Goal: Task Accomplishment & Management: Use online tool/utility

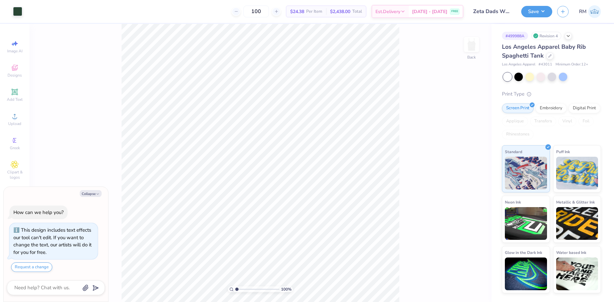
type textarea "x"
click at [468, 164] on input "1.07" at bounding box center [467, 161] width 24 height 9
type input "1"
type textarea "x"
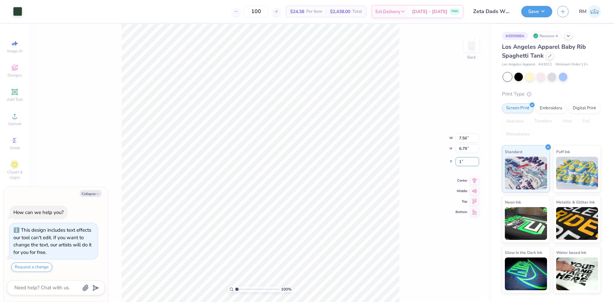
type input "1.00"
click at [458, 136] on input "7.56" at bounding box center [467, 132] width 24 height 9
type input "7"
type textarea "x"
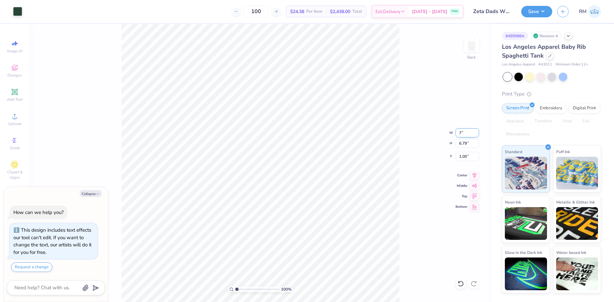
type input "7.00"
type input "6.29"
click at [466, 156] on input "1.25" at bounding box center [467, 156] width 24 height 9
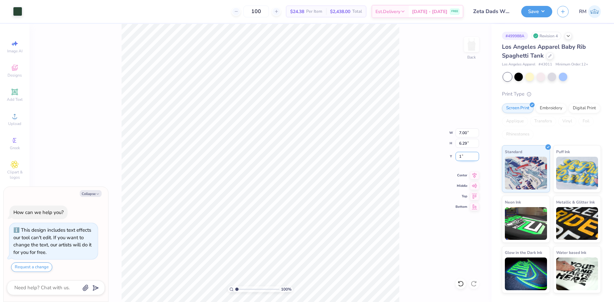
type input "1"
type textarea "x"
type input "1.00"
click at [543, 13] on button "Save" at bounding box center [536, 10] width 31 height 11
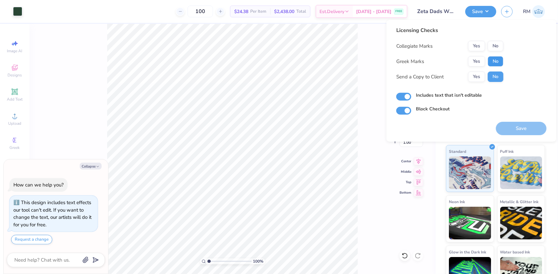
click at [492, 60] on button "No" at bounding box center [496, 61] width 16 height 10
click at [494, 50] on button "No" at bounding box center [496, 46] width 16 height 10
click at [519, 130] on button "Save" at bounding box center [521, 128] width 51 height 13
type textarea "x"
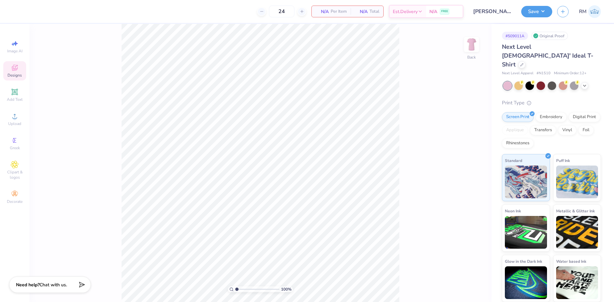
click at [14, 68] on icon at bounding box center [15, 68] width 8 height 8
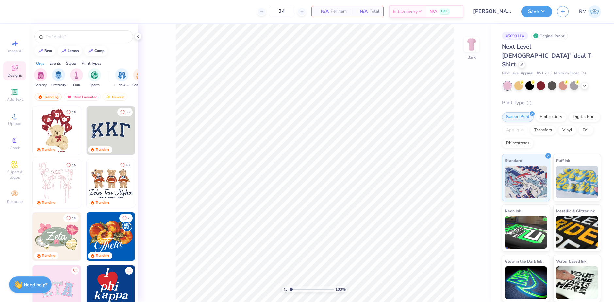
click at [52, 126] on img at bounding box center [57, 130] width 48 height 48
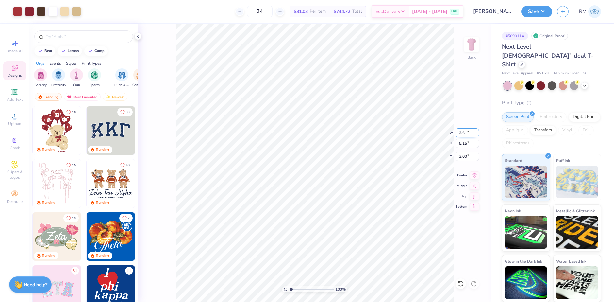
click at [461, 132] on input "3.61" at bounding box center [467, 132] width 24 height 9
type input "10.00"
type input "14.28"
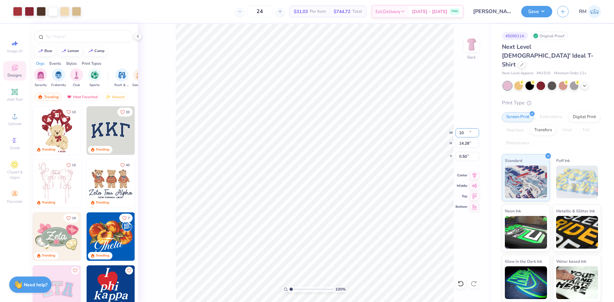
type input "0.50"
click at [463, 135] on input "10.00" at bounding box center [467, 132] width 24 height 9
click at [464, 133] on input "7" at bounding box center [467, 132] width 24 height 9
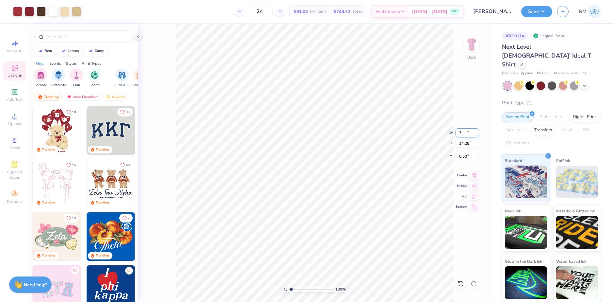
type input "7.00"
type input "10.00"
type input "2.64"
click at [464, 155] on input "2.64" at bounding box center [467, 156] width 24 height 9
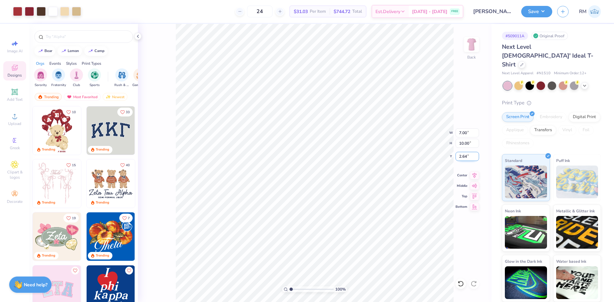
click at [464, 155] on input "2.64" at bounding box center [467, 156] width 24 height 9
type input "3.00"
click at [464, 133] on input "7.00" at bounding box center [467, 132] width 24 height 9
type input "5.00"
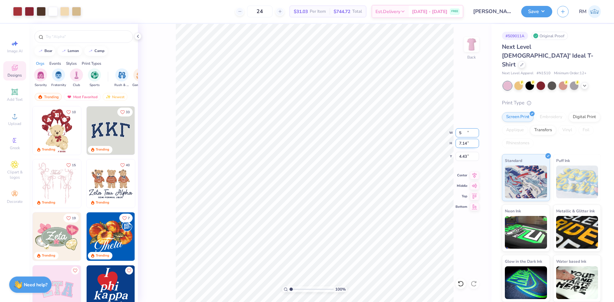
type input "7.14"
type input "4.43"
click at [465, 129] on input "5.00" at bounding box center [467, 132] width 24 height 9
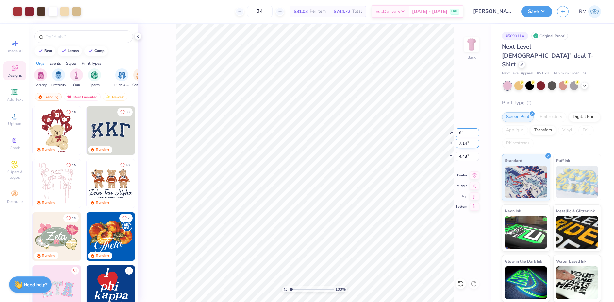
type input "6.00"
type input "8.57"
click at [463, 159] on input "3.71" at bounding box center [467, 156] width 24 height 9
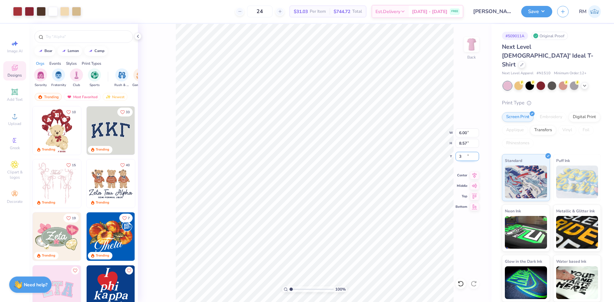
type input "3.00"
drag, startPoint x: 290, startPoint y: 289, endPoint x: 300, endPoint y: 289, distance: 9.5
type input "2.94"
click at [300, 289] on input "range" at bounding box center [311, 289] width 44 height 6
type input "0.92"
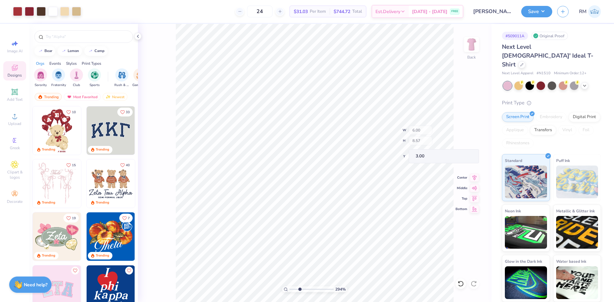
type input "0.91"
type input "4.72"
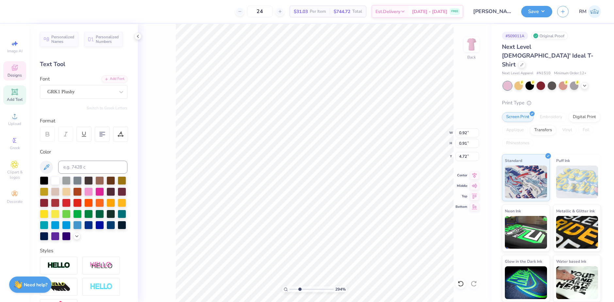
scroll to position [5, 1]
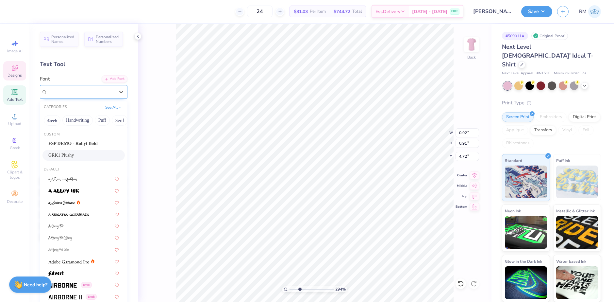
click at [98, 90] on div "GRK1 Plushy" at bounding box center [81, 92] width 69 height 10
click at [98, 90] on div "GRK1 Plushy" at bounding box center [80, 92] width 67 height 8
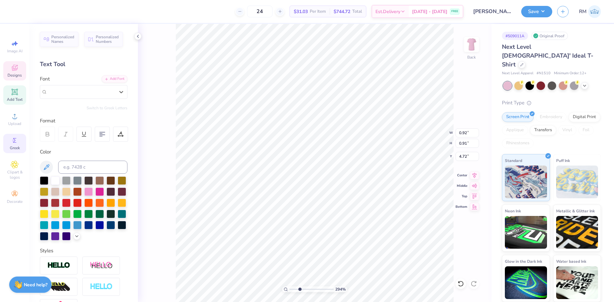
click at [14, 145] on div "Greek" at bounding box center [14, 143] width 23 height 19
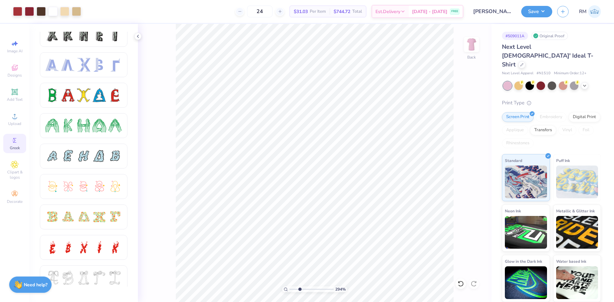
scroll to position [0, 0]
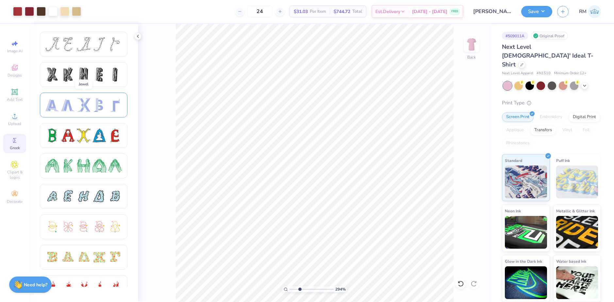
click at [74, 107] on div at bounding box center [68, 105] width 14 height 14
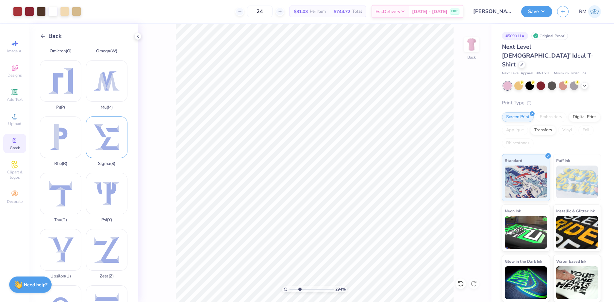
scroll to position [392, 0]
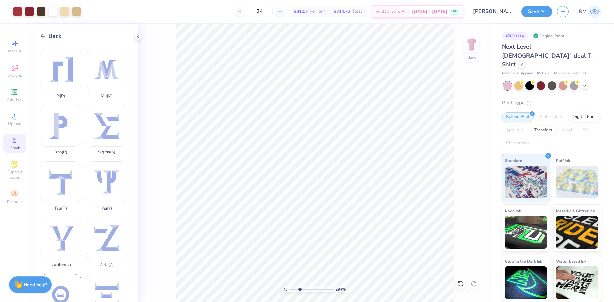
click at [64, 273] on div "Theta ( Q )" at bounding box center [60, 298] width 41 height 50
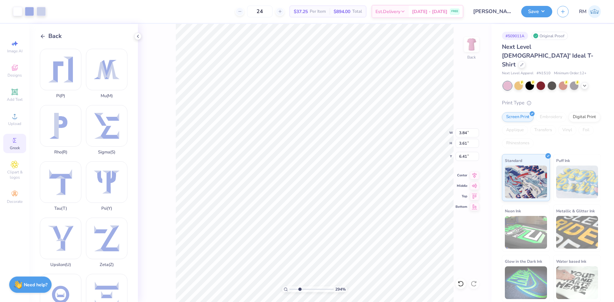
type input "6.87"
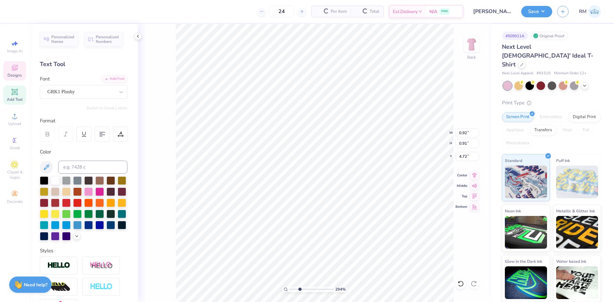
scroll to position [5, 1]
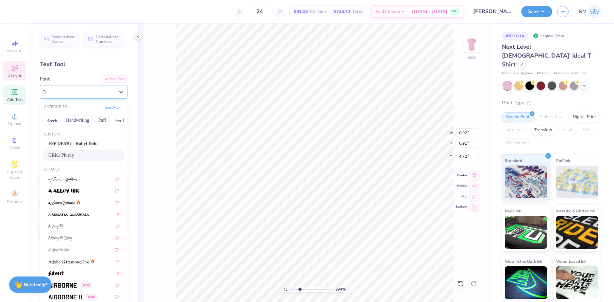
click at [84, 91] on div "GRK1 Plushy" at bounding box center [81, 92] width 69 height 10
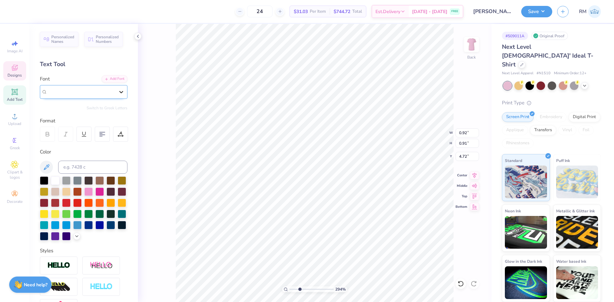
click at [118, 95] on div at bounding box center [121, 92] width 12 height 12
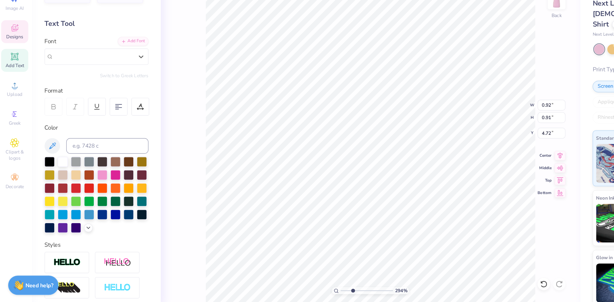
scroll to position [5, 0]
type textarea "s"
type textarea "S"
type input "0.83"
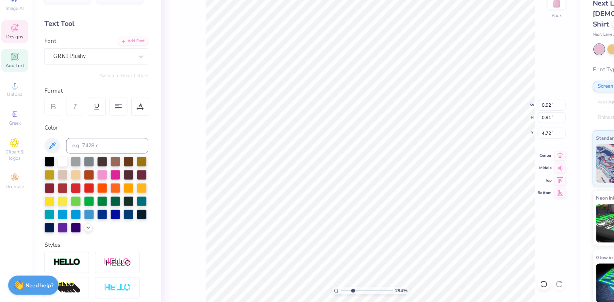
type input "0.81"
type input "3.84"
type textarea "k"
type input "2.48360187695054"
type input "0.94"
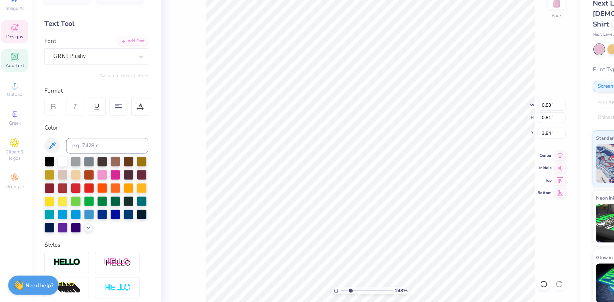
type input "0.97"
type input "4.65"
drag, startPoint x: 297, startPoint y: 288, endPoint x: 293, endPoint y: 288, distance: 4.0
type input "1.47"
click at [293, 288] on input "range" at bounding box center [311, 289] width 44 height 6
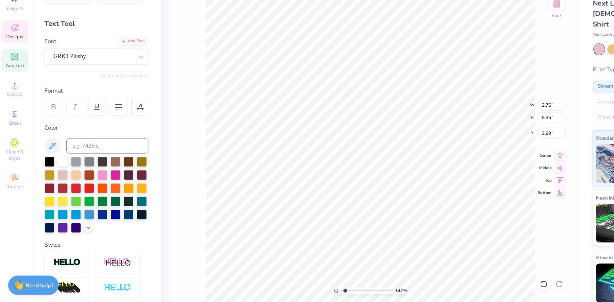
type input "1.92"
type input "2.24"
click at [460, 283] on icon at bounding box center [460, 283] width 7 height 7
type input "4.31"
drag, startPoint x: 292, startPoint y: 289, endPoint x: 305, endPoint y: 285, distance: 14.3
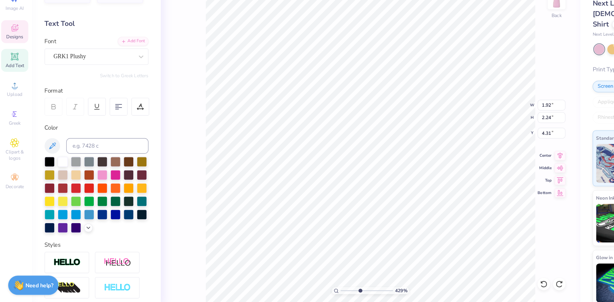
click at [305, 286] on input "range" at bounding box center [311, 289] width 44 height 6
type input "4.29"
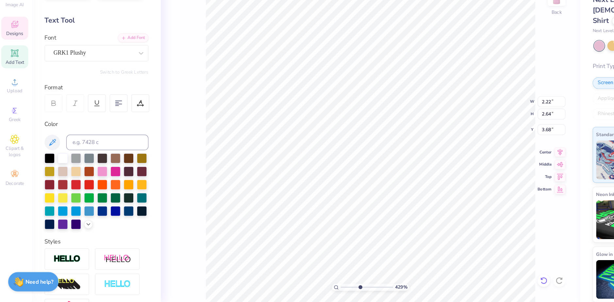
click at [462, 282] on icon at bounding box center [460, 283] width 7 height 7
type input "3.91"
type input "3.08"
click at [418, 222] on li "Group" at bounding box center [428, 223] width 51 height 13
drag, startPoint x: 301, startPoint y: 288, endPoint x: 296, endPoint y: 288, distance: 4.9
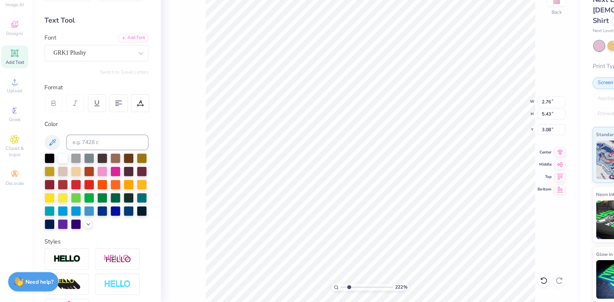
type input "2.22"
click at [296, 288] on input "range" at bounding box center [311, 289] width 44 height 6
type input "5.68"
click at [457, 284] on div at bounding box center [460, 283] width 10 height 10
type input "3.00"
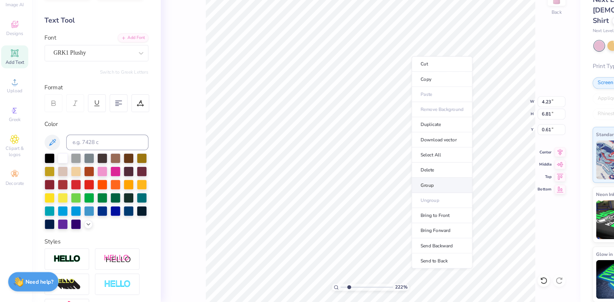
click at [366, 203] on li "Group" at bounding box center [374, 203] width 51 height 13
type input "2.90"
type input "4.43"
type input "6.55"
type input "3.25"
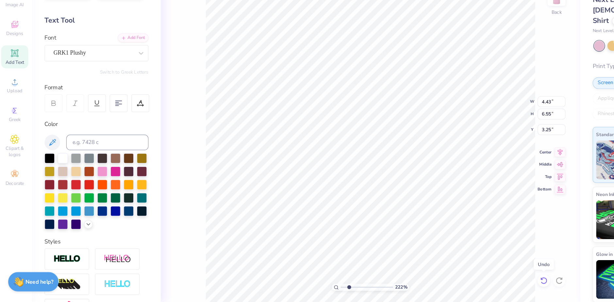
click at [461, 283] on icon at bounding box center [460, 283] width 7 height 7
type input "4.23"
type input "6.81"
click at [461, 283] on icon at bounding box center [460, 283] width 7 height 7
type input "0.61"
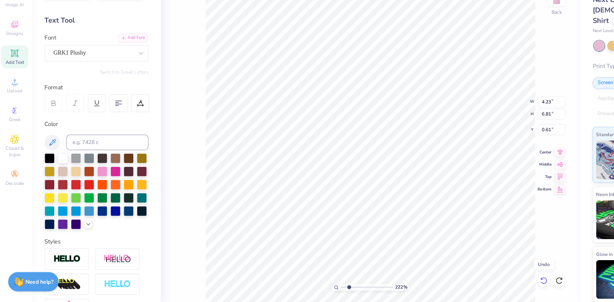
click at [461, 283] on icon at bounding box center [460, 283] width 7 height 7
type input "3.00"
click at [457, 281] on icon at bounding box center [460, 283] width 7 height 7
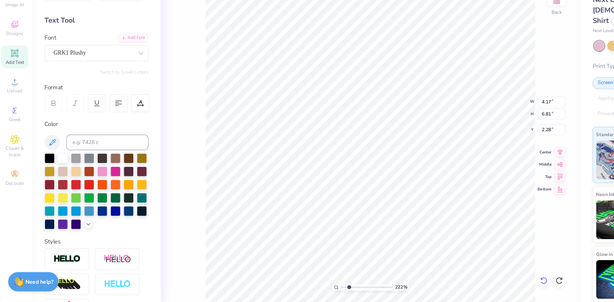
type input "3.00"
type input "1.86"
click at [258, 215] on li "Group" at bounding box center [268, 215] width 51 height 13
type input "2.44"
type input "6.11"
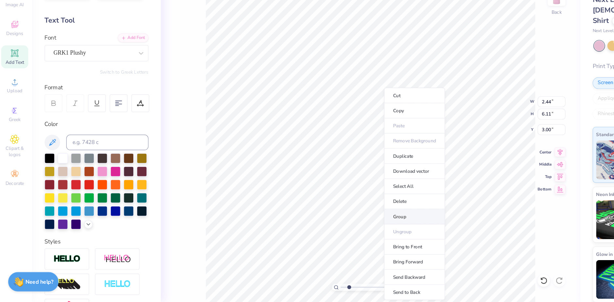
click at [339, 228] on li "Group" at bounding box center [351, 229] width 51 height 13
type input "2.63"
type input "2.41"
type input "6.04"
type input "2.83"
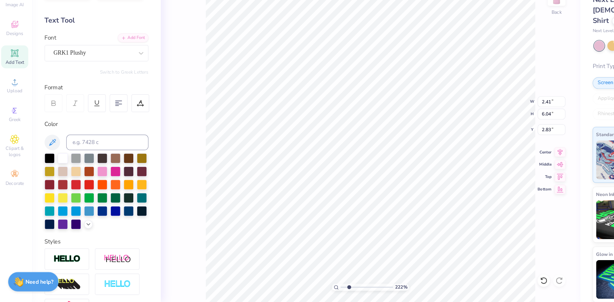
type input "3.04"
type input "5.89"
type input "1.86"
type input "2.70"
type input "5.97"
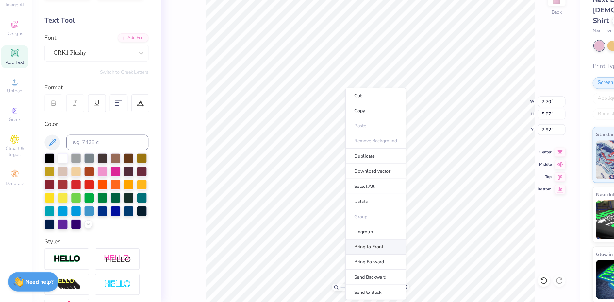
click at [312, 253] on li "Bring to Front" at bounding box center [318, 255] width 51 height 13
type input "3.15"
type input "4.35"
type input "6.29"
type input "2.83"
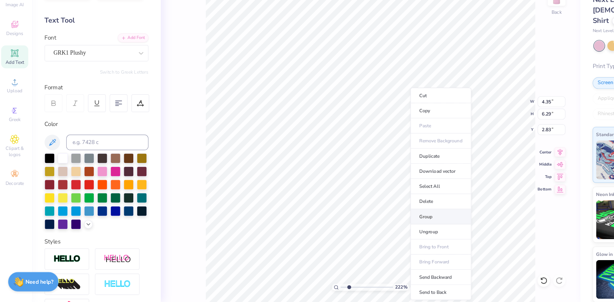
click at [363, 228] on li "Group" at bounding box center [373, 229] width 51 height 13
type input "4.56"
type input "6.59"
type input "2.84"
click at [359, 289] on li "Send to Back" at bounding box center [362, 293] width 51 height 13
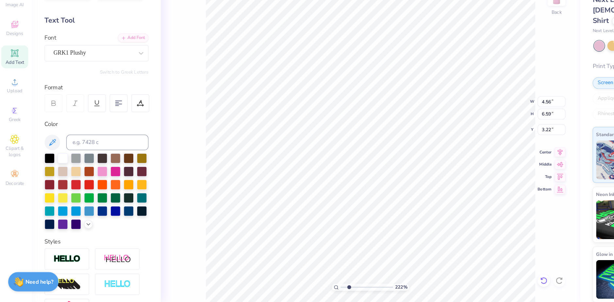
click at [461, 284] on icon at bounding box center [460, 283] width 7 height 7
type input "2.84"
type input "2.76"
type input "5.43"
type input "3.80"
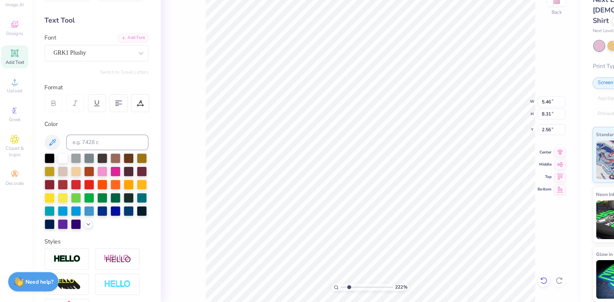
click at [461, 283] on icon at bounding box center [460, 283] width 7 height 7
type input "2.84"
click at [397, 229] on li "Group" at bounding box center [410, 229] width 51 height 13
type input "5.31"
type input "2.77"
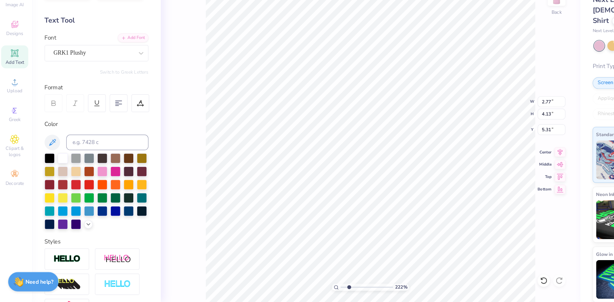
type input "4.13"
type input "5.26"
type input "3.14"
type input "4.69"
type input "4.83"
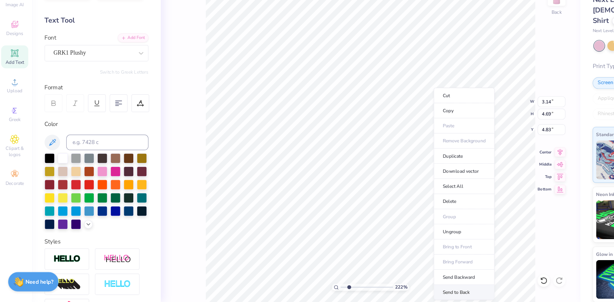
click at [392, 292] on li "Send to Back" at bounding box center [393, 293] width 51 height 13
type input "2.76"
type input "5.43"
type input "5.86"
click at [460, 285] on icon at bounding box center [460, 283] width 7 height 7
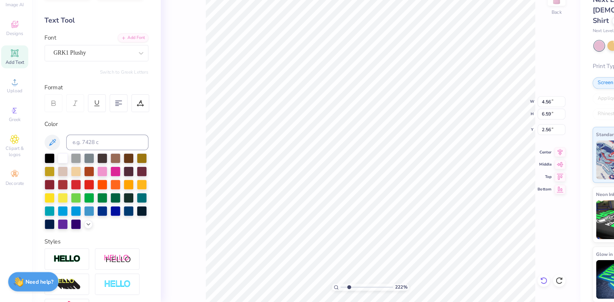
type input "2.84"
click at [457, 284] on icon at bounding box center [460, 283] width 7 height 7
type input "2.84"
type input "2.09"
type input "3.90"
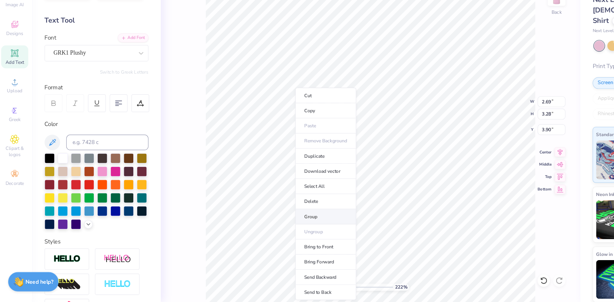
click at [269, 226] on li "Group" at bounding box center [276, 229] width 51 height 13
type input "4.56"
type input "6.59"
type input "2.84"
type input "2.69"
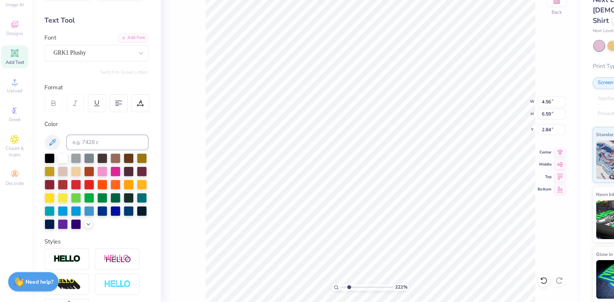
type input "3.28"
type input "5.86"
type input "3.12"
type input "3.80"
type input "5.39"
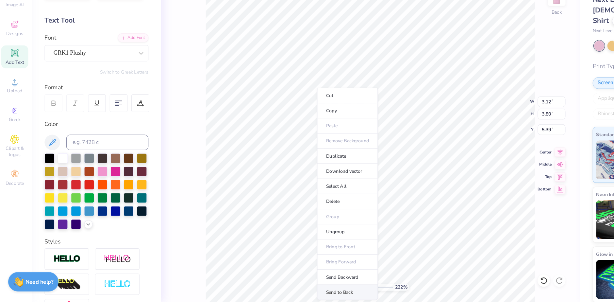
click at [296, 291] on li "Send to Back" at bounding box center [295, 293] width 51 height 13
type input "1.72"
click at [294, 286] on input "range" at bounding box center [311, 289] width 44 height 6
type input "4.56"
type input "6.59"
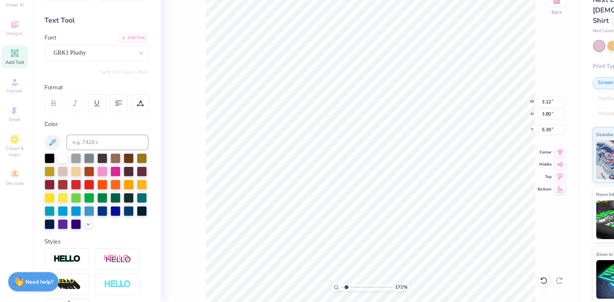
type input "2.84"
type input "4.33"
type input "6.26"
type input "3.17"
type input "4.34"
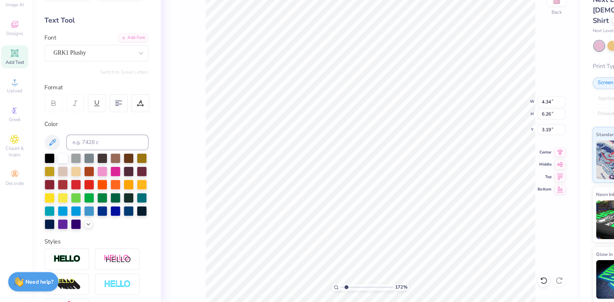
type input "3.00"
type input "2.76"
type input "5.43"
type input "5.86"
type input "4.34"
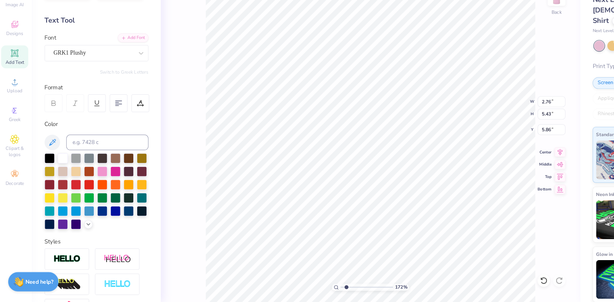
type input "6.26"
type input "3.00"
type input "3.12"
type input "3.80"
type input "5.39"
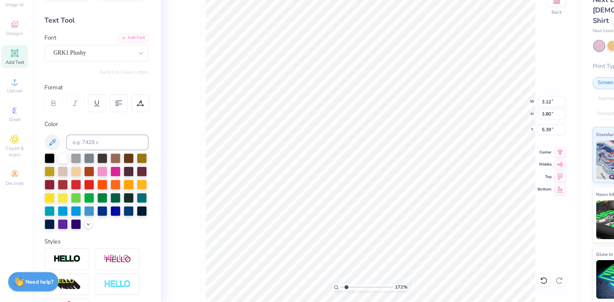
type input "4.34"
type input "6.26"
type input "3.00"
type input "5.28"
drag, startPoint x: 296, startPoint y: 288, endPoint x: 288, endPoint y: 288, distance: 8.2
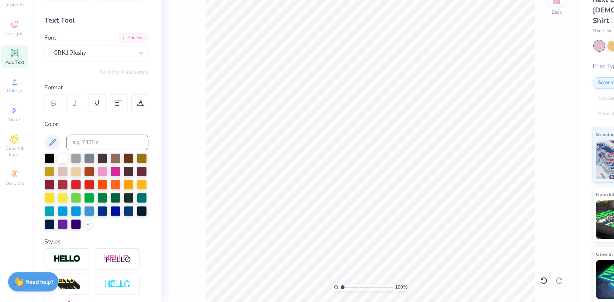
click at [289, 288] on input "range" at bounding box center [311, 289] width 44 height 6
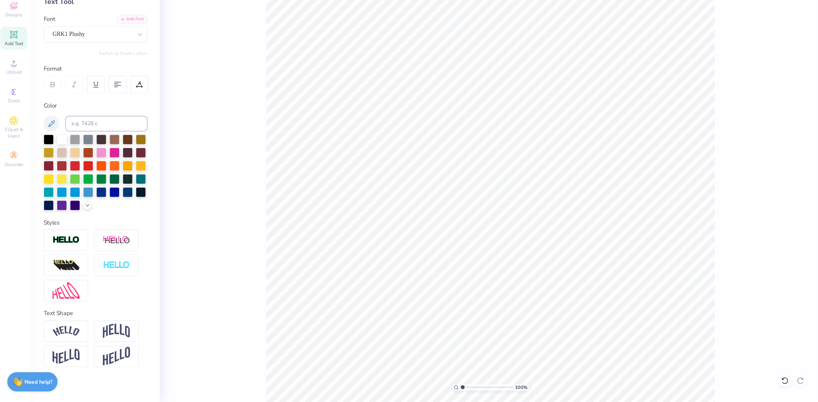
drag, startPoint x: 393, startPoint y: 389, endPoint x: 309, endPoint y: 384, distance: 84.2
click at [392, 301] on input "range" at bounding box center [414, 389] width 44 height 6
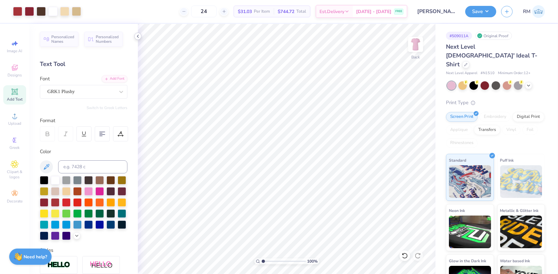
click at [138, 38] on polyline at bounding box center [137, 36] width 1 height 3
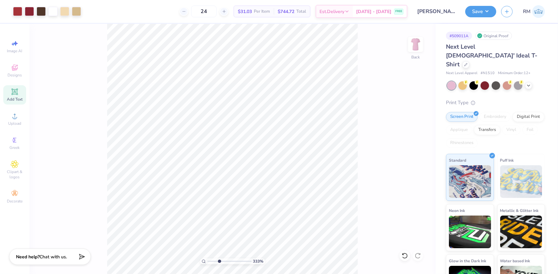
drag, startPoint x: 209, startPoint y: 261, endPoint x: 219, endPoint y: 261, distance: 10.1
click at [219, 261] on input "range" at bounding box center [229, 261] width 44 height 6
click at [19, 11] on div at bounding box center [17, 10] width 9 height 9
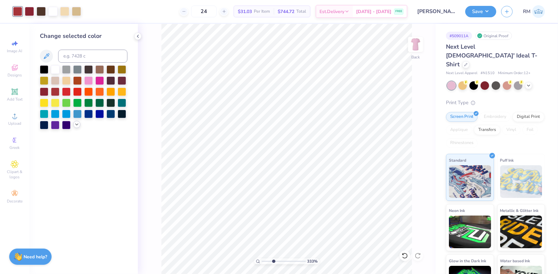
click at [77, 125] on icon at bounding box center [76, 124] width 5 height 5
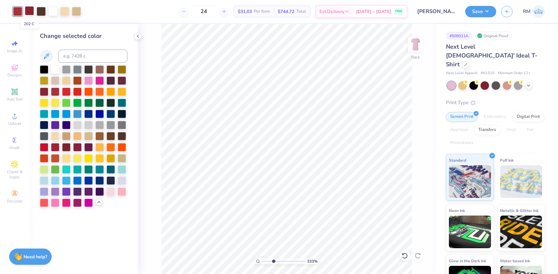
click at [30, 11] on div at bounding box center [29, 10] width 9 height 9
click at [67, 148] on div at bounding box center [66, 146] width 8 height 8
click at [14, 13] on div at bounding box center [17, 10] width 9 height 9
click at [55, 147] on div at bounding box center [55, 146] width 8 height 8
click at [46, 89] on div at bounding box center [44, 91] width 8 height 8
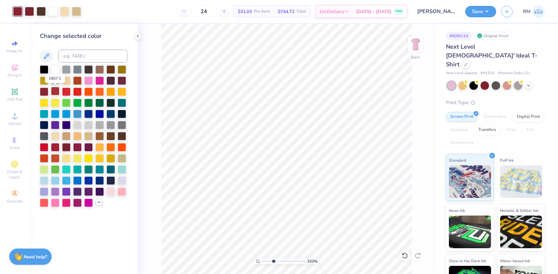
click at [56, 92] on div at bounding box center [55, 91] width 8 height 8
drag, startPoint x: 272, startPoint y: 261, endPoint x: 261, endPoint y: 259, distance: 10.6
type input "1"
click at [262, 259] on input "range" at bounding box center [284, 261] width 44 height 6
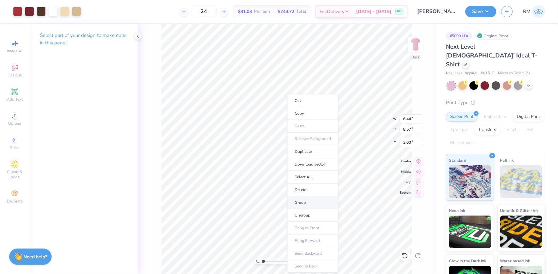
click at [307, 198] on li "Group" at bounding box center [312, 202] width 51 height 13
click at [413, 118] on input "6.44" at bounding box center [412, 118] width 24 height 9
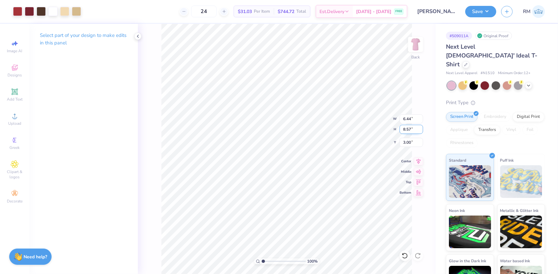
click at [407, 129] on input "8.57" at bounding box center [412, 129] width 24 height 9
type input "6"
type input "7"
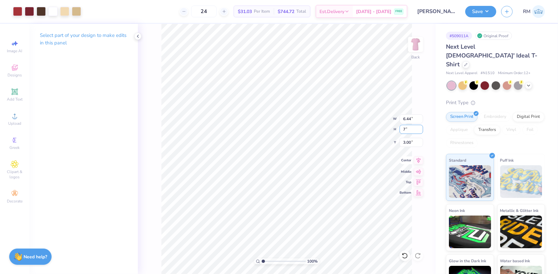
type input "5.26"
type input "7.00"
click at [407, 142] on input "3.79" at bounding box center [412, 142] width 24 height 9
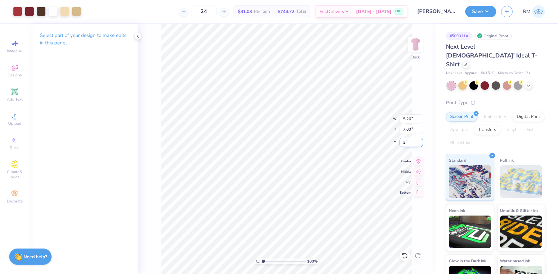
type input "3.00"
drag, startPoint x: 263, startPoint y: 261, endPoint x: 268, endPoint y: 260, distance: 5.0
type input "2.21"
click at [268, 260] on input "range" at bounding box center [284, 261] width 44 height 6
type input "3.70"
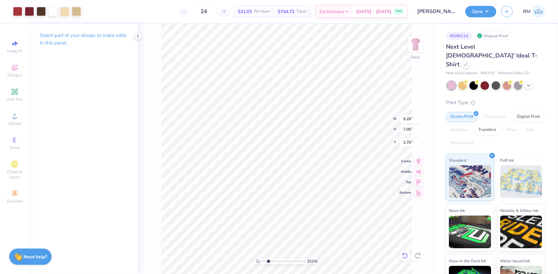
type input "5.22"
click at [405, 132] on input "6.95" at bounding box center [412, 129] width 24 height 9
type input "7"
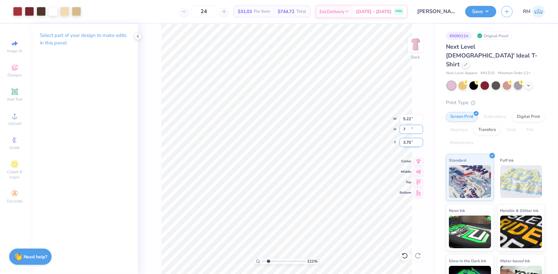
type input "5.26"
type input "7.00"
click at [411, 142] on input "3.68" at bounding box center [412, 142] width 24 height 9
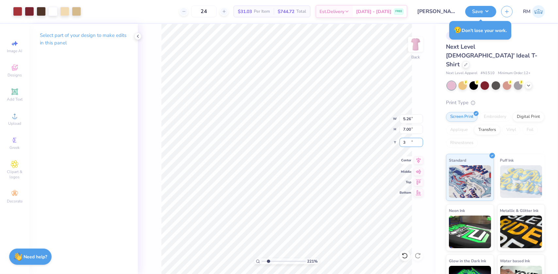
type input "3.00"
click at [419, 163] on icon at bounding box center [418, 160] width 9 height 8
click at [419, 159] on icon at bounding box center [419, 160] width 4 height 6
drag, startPoint x: 269, startPoint y: 262, endPoint x: 261, endPoint y: 262, distance: 7.8
click at [262, 262] on input "range" at bounding box center [284, 261] width 44 height 6
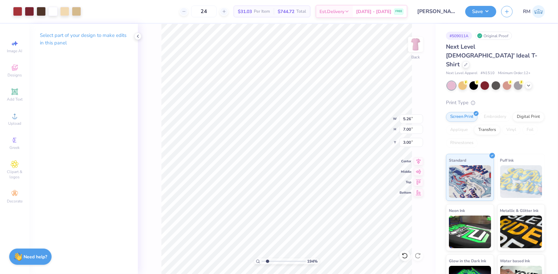
click at [267, 261] on input "range" at bounding box center [284, 261] width 44 height 6
drag, startPoint x: 267, startPoint y: 261, endPoint x: 262, endPoint y: 261, distance: 4.9
type input "1"
click at [262, 261] on input "range" at bounding box center [284, 261] width 44 height 6
drag, startPoint x: 448, startPoint y: 49, endPoint x: 533, endPoint y: 43, distance: 85.8
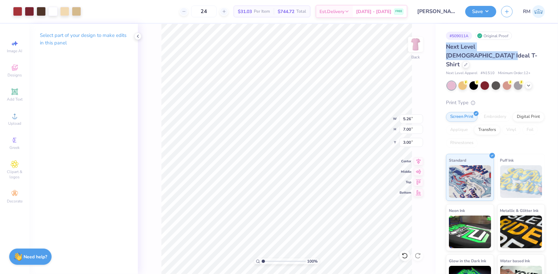
click at [533, 43] on div "Next Level Ladies' Ideal T-Shirt" at bounding box center [495, 55] width 99 height 26
drag, startPoint x: 494, startPoint y: 66, endPoint x: 483, endPoint y: 65, distance: 11.2
click at [483, 71] on div "Next Level Apparel # N1510 Minimum Order: 12 +" at bounding box center [495, 74] width 99 height 6
click at [405, 131] on input "7.00" at bounding box center [412, 129] width 24 height 9
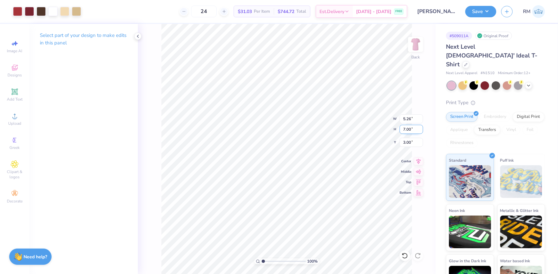
click at [405, 131] on input "7.00" at bounding box center [412, 129] width 24 height 9
type input "10"
type input "7.52"
type input "10.00"
type input "1.50"
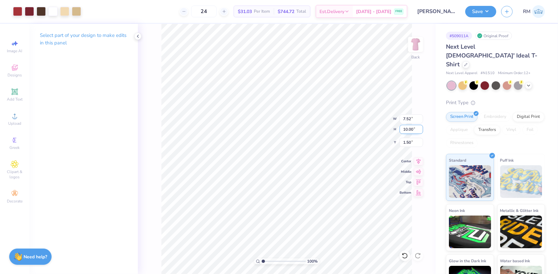
click at [404, 127] on input "10.00" at bounding box center [412, 129] width 24 height 9
type input "8"
type input "6.01"
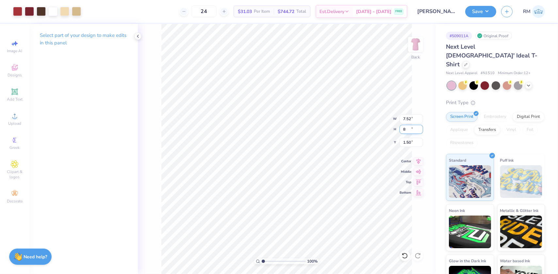
type input "8.00"
click at [406, 142] on input "2.50" at bounding box center [412, 142] width 24 height 9
type input "3.00"
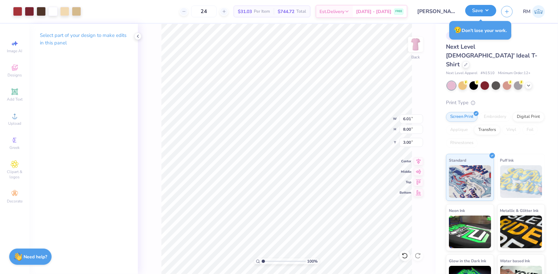
click at [486, 16] on button "Save" at bounding box center [480, 10] width 31 height 11
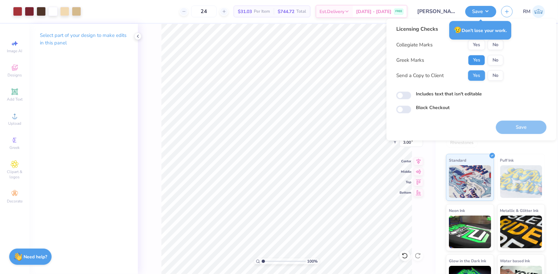
click at [477, 61] on button "Yes" at bounding box center [476, 60] width 17 height 10
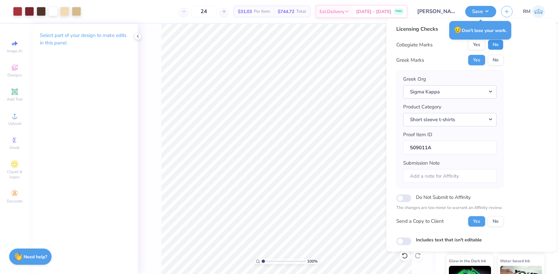
click at [499, 43] on button "No" at bounding box center [496, 45] width 16 height 10
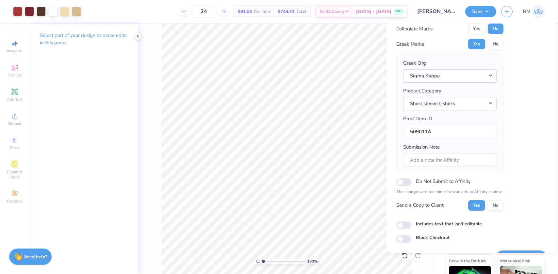
scroll to position [34, 0]
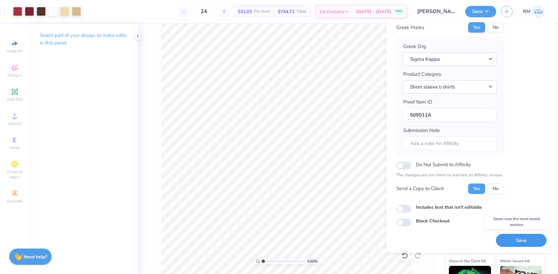
click at [508, 244] on button "Save" at bounding box center [521, 240] width 51 height 13
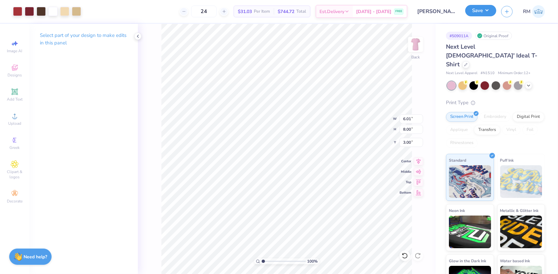
click at [490, 13] on button "Save" at bounding box center [480, 10] width 31 height 11
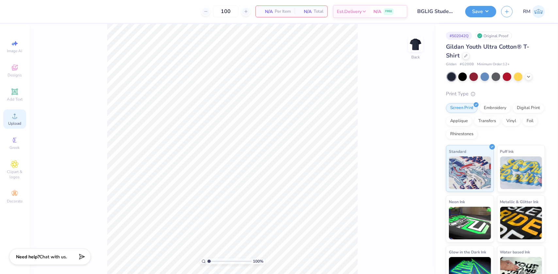
click at [13, 124] on span "Upload" at bounding box center [14, 123] width 13 height 5
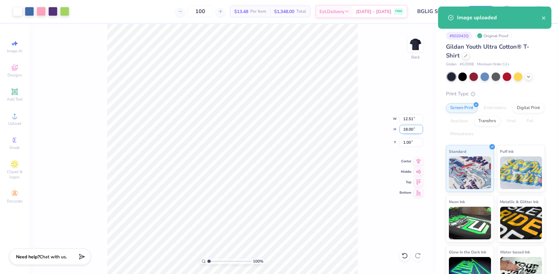
click at [408, 128] on input "18.00" at bounding box center [412, 129] width 24 height 9
type input "4.00"
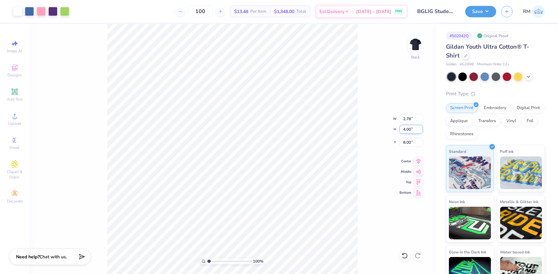
type input "2.78"
click at [405, 143] on input "8.00" at bounding box center [412, 142] width 24 height 9
type input "3.00"
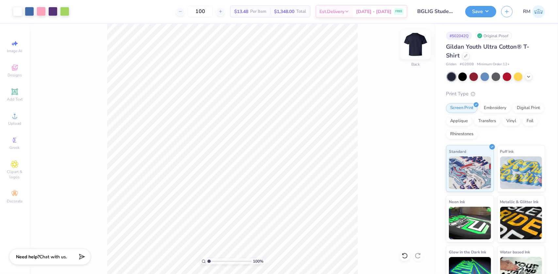
click at [420, 49] on img at bounding box center [416, 44] width 26 height 26
click at [15, 120] on circle at bounding box center [15, 118] width 4 height 4
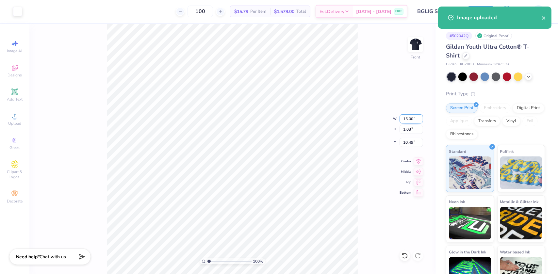
click at [403, 118] on input "15.00" at bounding box center [412, 118] width 24 height 9
type input "12.00"
type input "0.82"
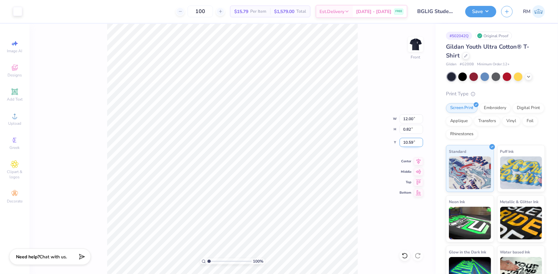
click at [410, 142] on input "10.59" at bounding box center [412, 142] width 24 height 9
type input "3.00"
click at [419, 43] on img at bounding box center [416, 44] width 26 height 26
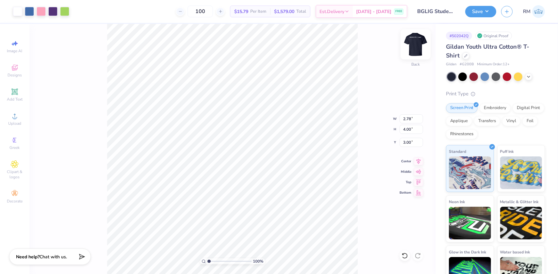
click at [422, 45] on img at bounding box center [416, 44] width 26 height 26
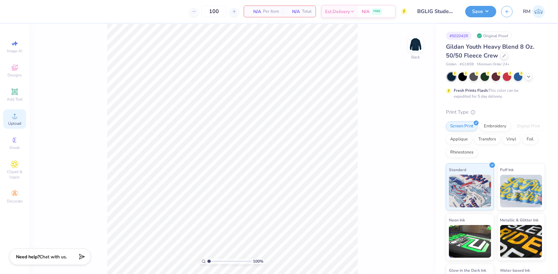
click at [16, 123] on span "Upload" at bounding box center [14, 123] width 13 height 5
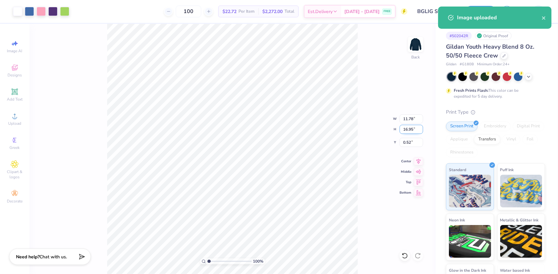
click at [406, 128] on input "16.95" at bounding box center [412, 129] width 24 height 9
type input "4"
type input "2.78"
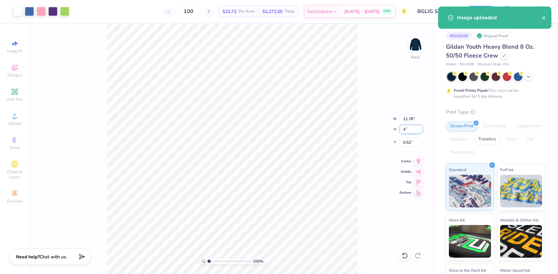
type input "4.00"
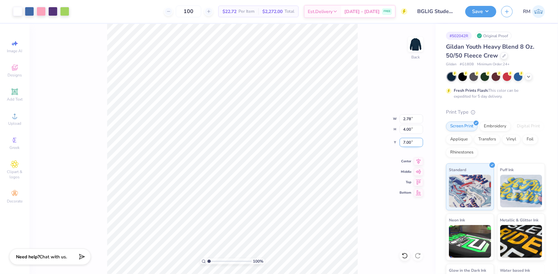
click at [405, 142] on input "7.00" at bounding box center [412, 142] width 24 height 9
type input "3.00"
click at [411, 49] on img at bounding box center [416, 44] width 26 height 26
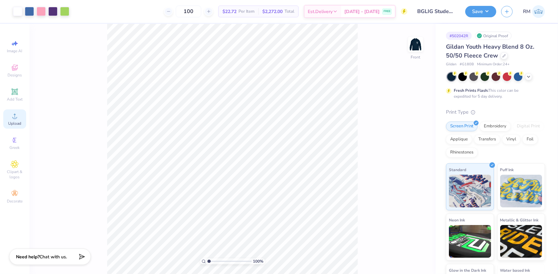
click at [13, 122] on span "Upload" at bounding box center [14, 123] width 13 height 5
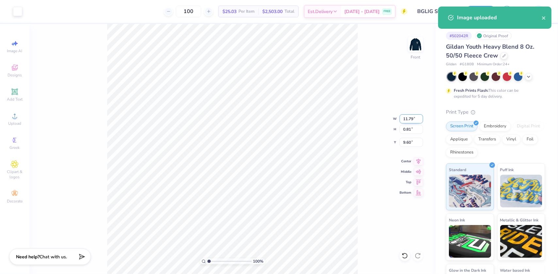
click at [404, 119] on input "11.79" at bounding box center [412, 118] width 24 height 9
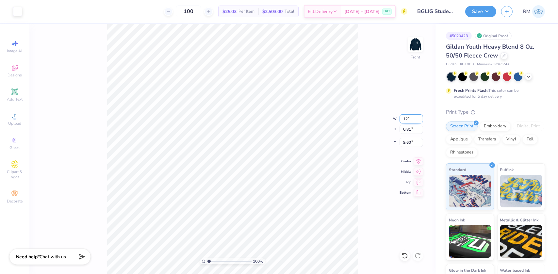
type input "11.84"
type input "9.59"
click at [418, 48] on img at bounding box center [416, 44] width 26 height 26
click at [414, 49] on img at bounding box center [416, 44] width 26 height 26
click at [403, 117] on input "11.84" at bounding box center [412, 118] width 24 height 9
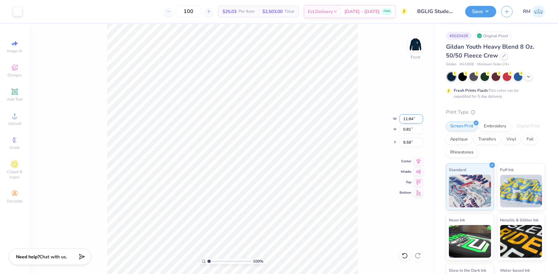
click at [403, 117] on input "11.84" at bounding box center [412, 118] width 24 height 9
type input "7.00"
type input "0.48"
type input "9.76"
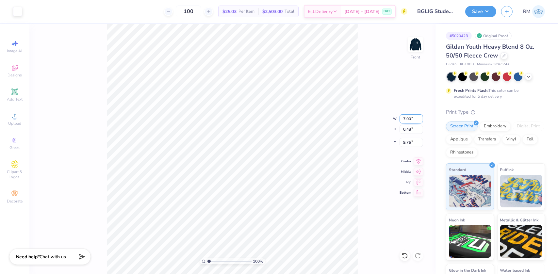
click at [402, 119] on input "7.00" at bounding box center [412, 118] width 24 height 9
type input "8.00"
type input "0.55"
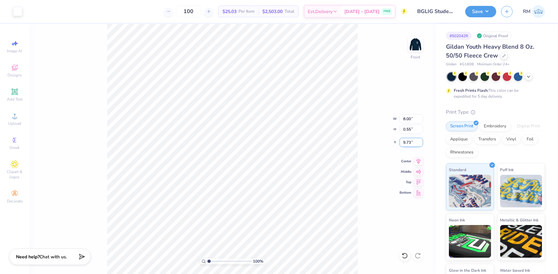
click at [409, 142] on input "9.73" at bounding box center [412, 142] width 24 height 9
type input "3.00"
click at [407, 129] on input "0.55" at bounding box center [412, 129] width 24 height 9
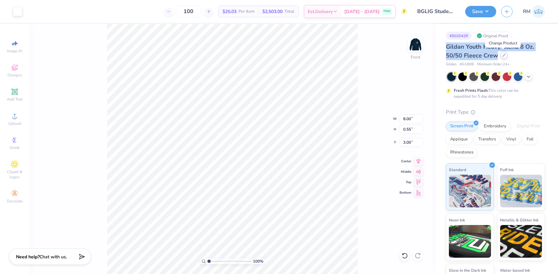
drag, startPoint x: 447, startPoint y: 47, endPoint x: 500, endPoint y: 53, distance: 53.6
click at [500, 53] on div "Gildan Youth Heavy Blend 8 Oz. 50/50 Fleece Crew" at bounding box center [495, 51] width 99 height 18
type input "Gildan G180B youth"
drag, startPoint x: 495, startPoint y: 56, endPoint x: 447, endPoint y: 48, distance: 48.7
click at [447, 48] on span "Gildan Youth Heavy Blend 8 Oz. 50/50 Fleece Crew" at bounding box center [490, 51] width 88 height 17
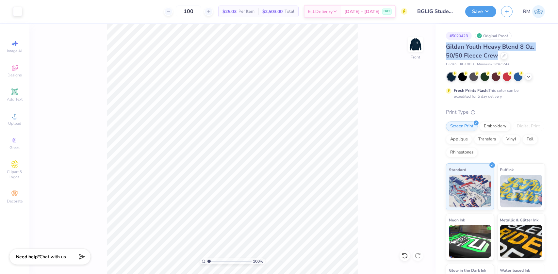
copy span "Gildan Youth Heavy Blend 8 Oz. 50/50 Fleece Crew"
type input "Gildan Youth Heavy Blend 8 Oz. 50/50 Fleece Crew"
drag, startPoint x: 493, startPoint y: 44, endPoint x: 360, endPoint y: 68, distance: 134.3
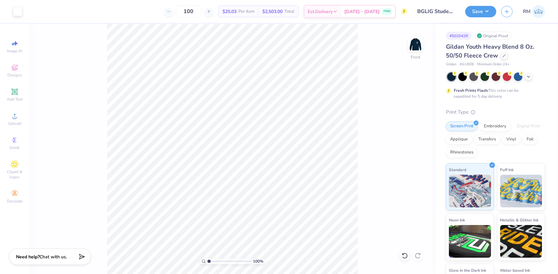
drag, startPoint x: 473, startPoint y: 64, endPoint x: 462, endPoint y: 65, distance: 11.4
click at [462, 65] on span "# G180B" at bounding box center [467, 65] width 14 height 6
copy span "G180B"
type input "G180B yout"
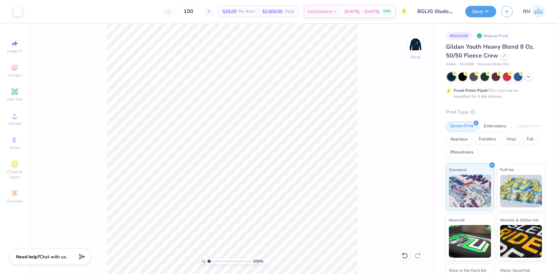
type input "G180B youth"
click at [416, 43] on img at bounding box center [416, 44] width 26 height 26
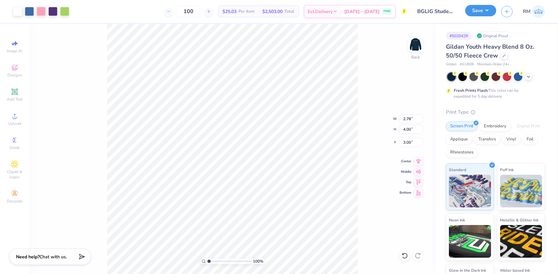
click at [491, 16] on button "Save" at bounding box center [480, 10] width 31 height 11
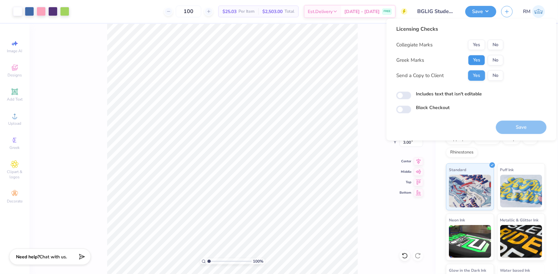
click at [474, 57] on button "Yes" at bounding box center [476, 60] width 17 height 10
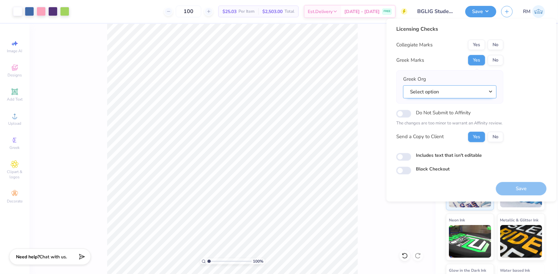
click at [488, 93] on button "Select option" at bounding box center [449, 91] width 93 height 13
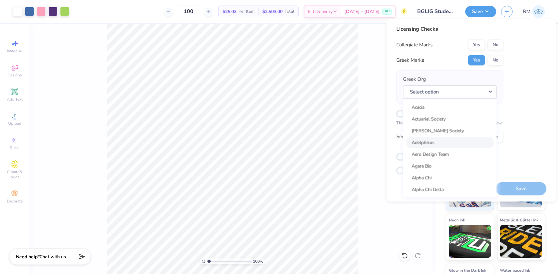
click at [440, 137] on link "Adelphikos" at bounding box center [450, 142] width 88 height 11
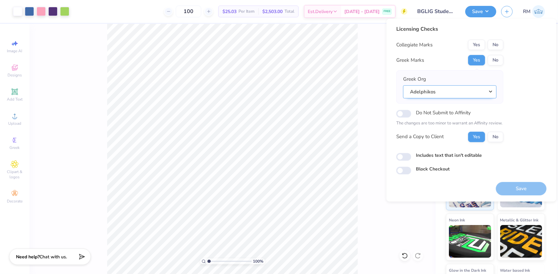
click at [477, 93] on button "Adelphikos" at bounding box center [449, 91] width 93 height 13
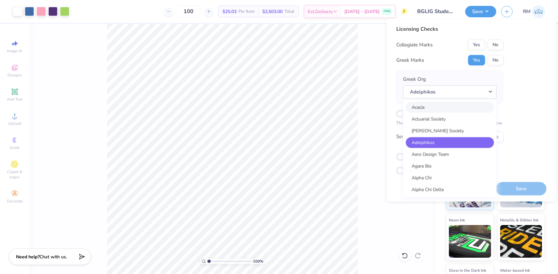
click at [472, 103] on link "Acacia" at bounding box center [450, 107] width 88 height 11
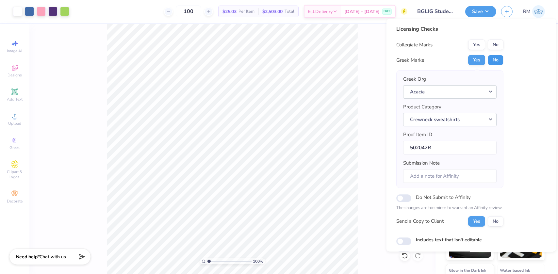
click at [496, 62] on button "No" at bounding box center [496, 60] width 16 height 10
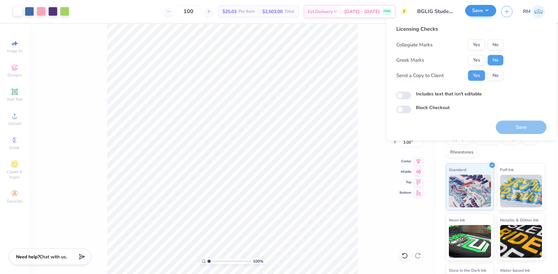
click at [491, 17] on div "Save" at bounding box center [480, 11] width 31 height 11
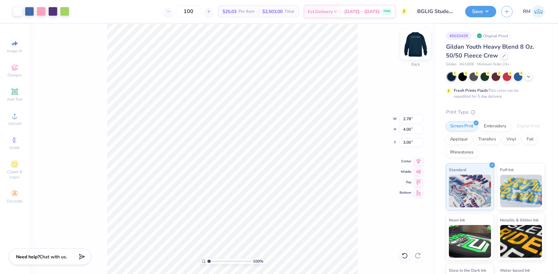
click at [420, 44] on img at bounding box center [416, 44] width 26 height 26
click at [412, 40] on img at bounding box center [416, 44] width 26 height 26
click at [403, 141] on input "3.00" at bounding box center [412, 142] width 24 height 9
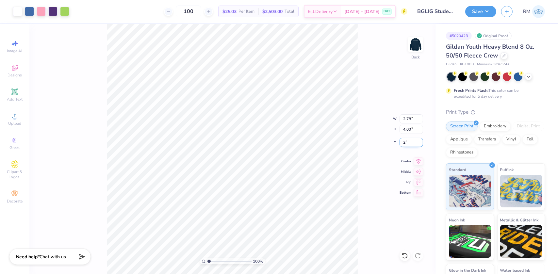
type input "2.00"
click at [489, 9] on button "Save" at bounding box center [480, 10] width 31 height 11
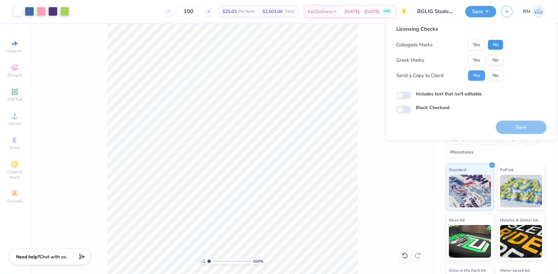
click at [503, 40] on button "No" at bounding box center [496, 45] width 16 height 10
click at [496, 55] on div "Collegiate Marks Yes No Greek Marks Yes No Send a Copy to Client Yes No" at bounding box center [449, 60] width 107 height 41
click at [497, 61] on button "No" at bounding box center [496, 60] width 16 height 10
click at [517, 125] on button "Save" at bounding box center [521, 127] width 51 height 13
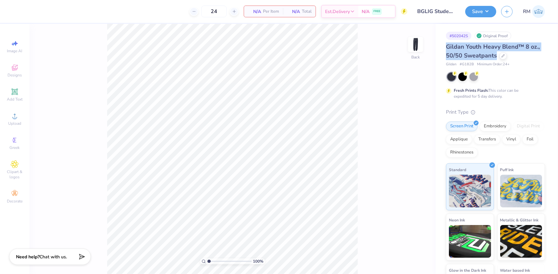
drag, startPoint x: 446, startPoint y: 45, endPoint x: 495, endPoint y: 57, distance: 49.8
click at [495, 57] on span "Gildan Youth Heavy Blend™ 8 oz., 50/50 Sweatpants" at bounding box center [493, 51] width 94 height 17
copy span "Gildan Youth Heavy Blend™ 8 oz., 50/50 Sweatpants"
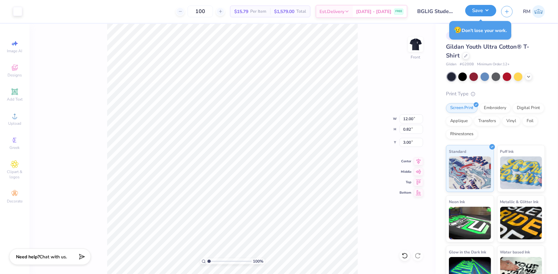
click at [490, 8] on button "Save" at bounding box center [480, 10] width 31 height 11
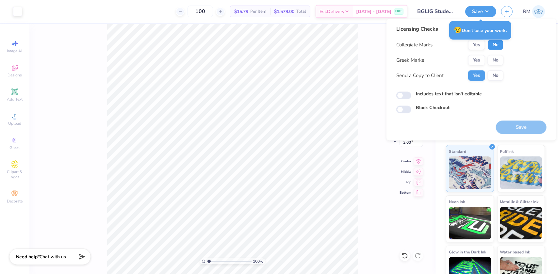
click at [495, 46] on button "No" at bounding box center [496, 45] width 16 height 10
click at [494, 58] on button "No" at bounding box center [496, 60] width 16 height 10
click at [507, 123] on button "Save" at bounding box center [521, 127] width 51 height 13
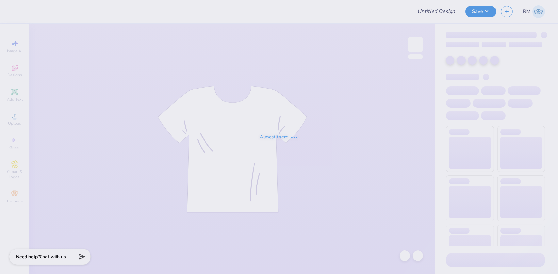
type input "BGLIG Student Athletic Uniform Swag"
type input "100"
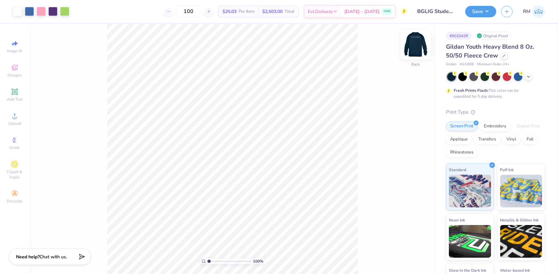
click at [412, 48] on img at bounding box center [416, 44] width 26 height 26
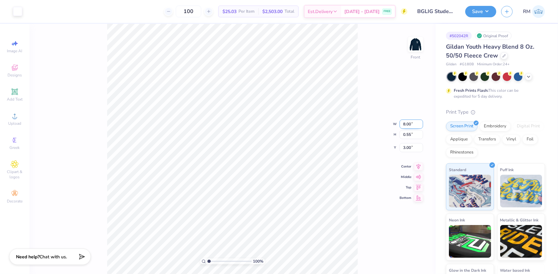
click at [409, 123] on input "8.00" at bounding box center [412, 124] width 24 height 9
type input "10.00"
type input "0.69"
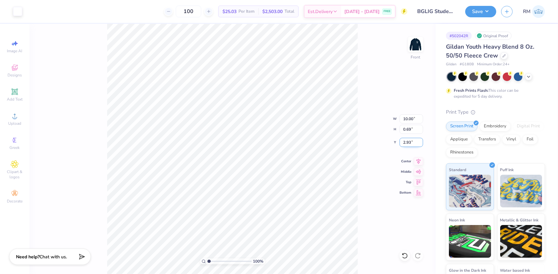
click at [409, 143] on input "2.93" at bounding box center [412, 142] width 24 height 9
type input "3.00"
click at [421, 161] on icon at bounding box center [418, 160] width 9 height 8
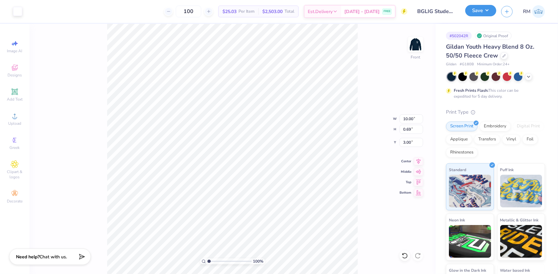
click at [481, 8] on button "Save" at bounding box center [480, 10] width 31 height 11
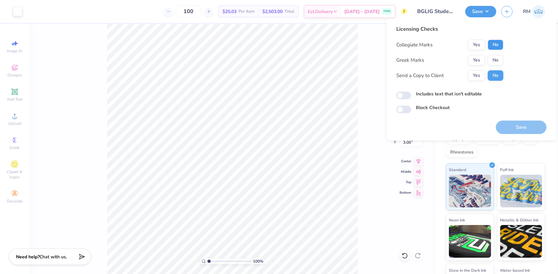
click at [495, 44] on button "No" at bounding box center [496, 45] width 16 height 10
click at [496, 62] on button "No" at bounding box center [496, 60] width 16 height 10
click at [517, 125] on button "Save" at bounding box center [521, 127] width 51 height 13
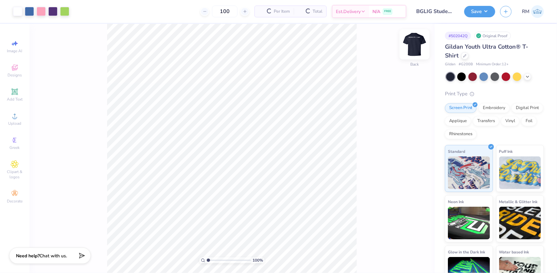
click at [415, 45] on img at bounding box center [415, 44] width 26 height 26
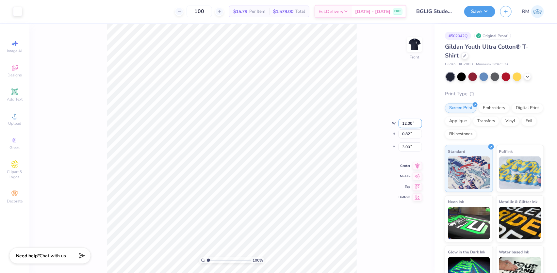
click at [405, 124] on input "12.00" at bounding box center [411, 123] width 24 height 9
type input "10.00"
type input "0.69"
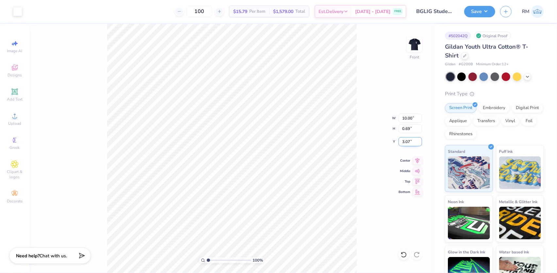
click at [411, 143] on input "3.07" at bounding box center [411, 141] width 24 height 9
type input "3.00"
click at [478, 13] on button "Save" at bounding box center [479, 10] width 31 height 11
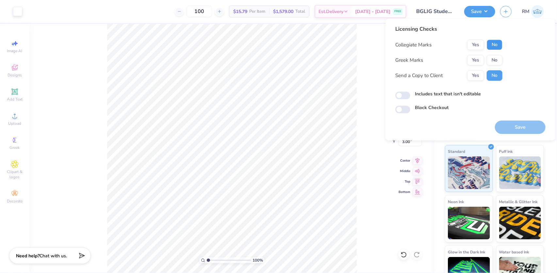
click at [494, 42] on button "No" at bounding box center [495, 45] width 16 height 10
click at [493, 58] on button "No" at bounding box center [495, 60] width 16 height 10
click at [521, 124] on button "Save" at bounding box center [520, 127] width 51 height 13
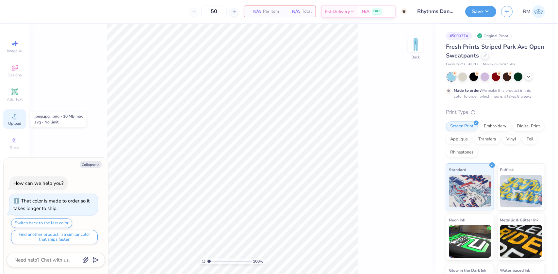
click at [15, 121] on div "Upload" at bounding box center [14, 118] width 23 height 19
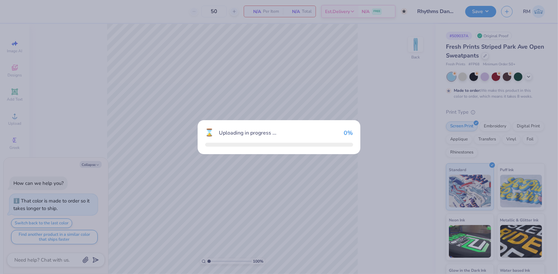
type textarea "x"
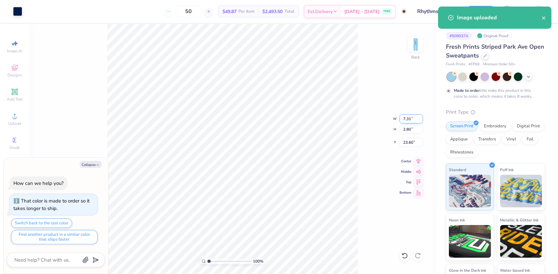
click at [404, 117] on input "7.31" at bounding box center [412, 118] width 24 height 9
type input "4"
type textarea "x"
type input "4.00"
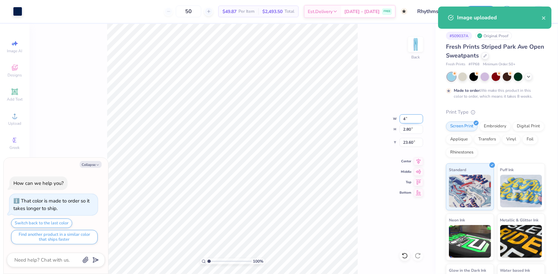
type input "1.53"
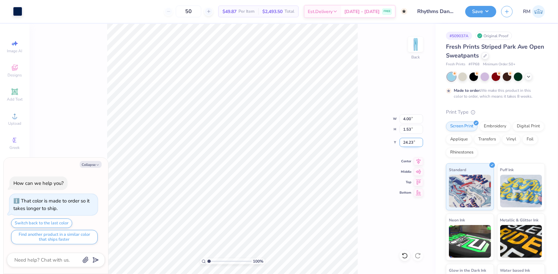
click at [407, 145] on input "24.23" at bounding box center [412, 142] width 24 height 9
type input "3"
type textarea "x"
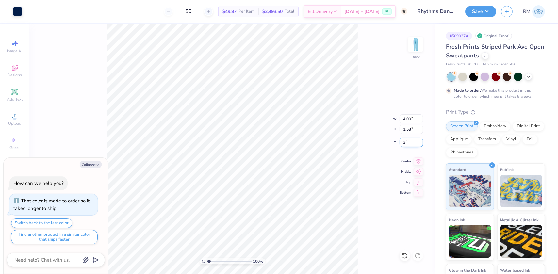
type input "3.00"
type textarea "x"
click at [410, 142] on input "2.74" at bounding box center [412, 142] width 24 height 9
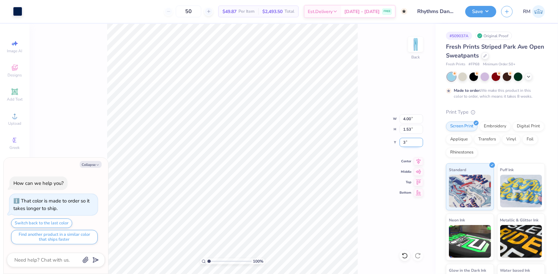
type input "3"
type textarea "x"
type input "3.00"
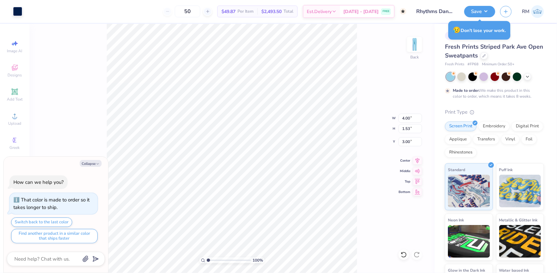
type textarea "x"
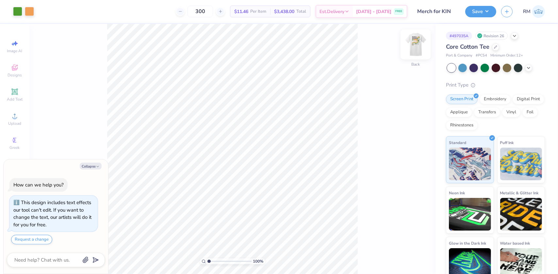
click at [417, 47] on img at bounding box center [416, 44] width 26 height 26
type textarea "x"
drag, startPoint x: 209, startPoint y: 261, endPoint x: 214, endPoint y: 261, distance: 5.6
type input "2.25"
click at [214, 261] on input "range" at bounding box center [229, 261] width 44 height 6
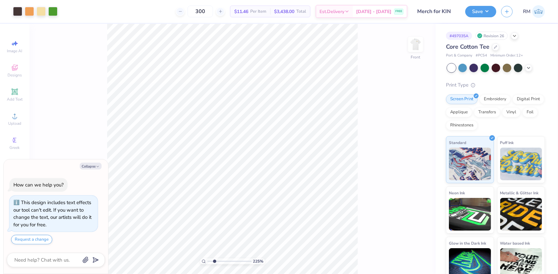
type textarea "x"
drag, startPoint x: 214, startPoint y: 262, endPoint x: 365, endPoint y: 116, distance: 210.0
type input "1"
click at [207, 262] on input "range" at bounding box center [229, 261] width 44 height 6
click at [92, 167] on button "Collapse" at bounding box center [91, 166] width 22 height 7
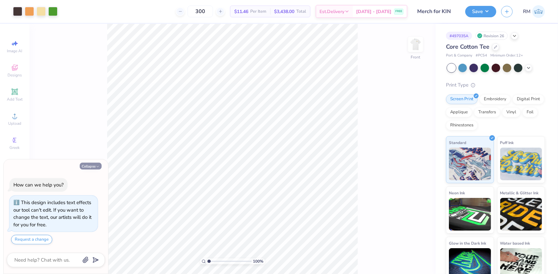
type textarea "x"
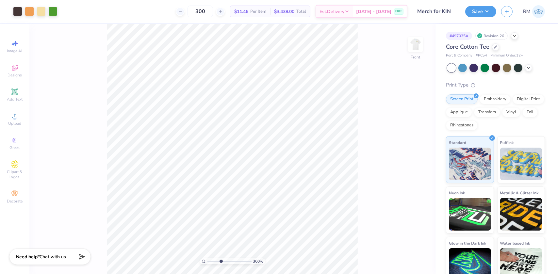
drag, startPoint x: 210, startPoint y: 262, endPoint x: 222, endPoint y: 258, distance: 12.2
type input "3.67"
click at [221, 260] on input "range" at bounding box center [229, 261] width 44 height 6
type input "5.38"
click at [8, 118] on div "Upload" at bounding box center [14, 118] width 23 height 19
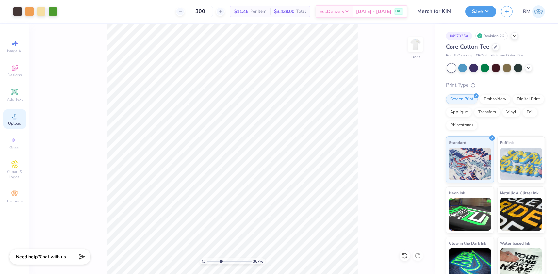
click at [13, 124] on span "Upload" at bounding box center [14, 123] width 13 height 5
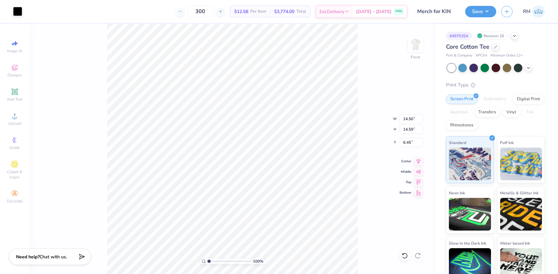
drag, startPoint x: 220, startPoint y: 263, endPoint x: 204, endPoint y: 255, distance: 18.1
type input "1"
click at [207, 258] on input "range" at bounding box center [229, 261] width 44 height 6
click at [62, 11] on div at bounding box center [64, 10] width 9 height 9
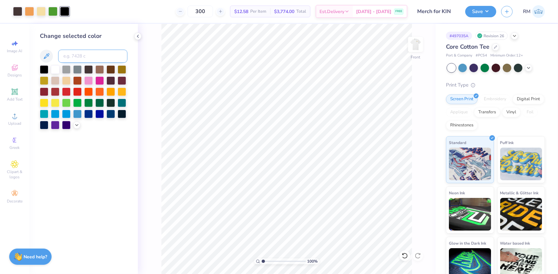
click at [73, 58] on input at bounding box center [92, 56] width 69 height 13
type input "439"
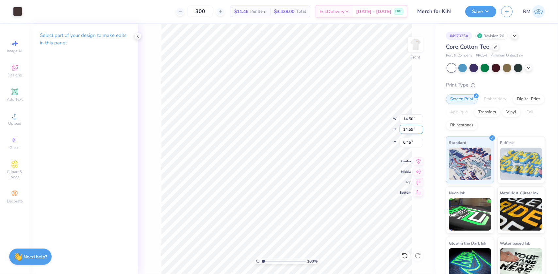
type input "2.24"
type input "2.26"
type input "12.62"
drag, startPoint x: 264, startPoint y: 260, endPoint x: 275, endPoint y: 260, distance: 11.1
click at [275, 260] on input "range" at bounding box center [284, 261] width 44 height 6
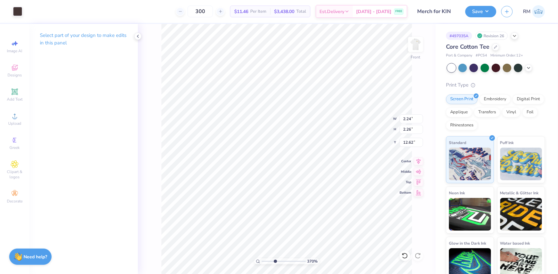
type input "3.7"
type input "12.08"
type input "3.7"
type input "1.42"
type input "1.43"
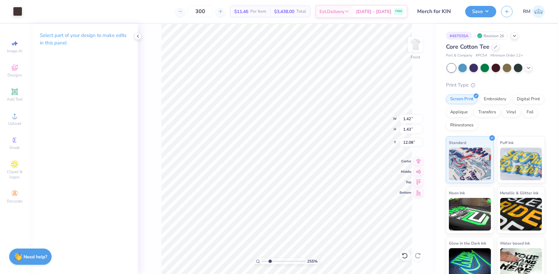
drag, startPoint x: 276, startPoint y: 262, endPoint x: 272, endPoint y: 259, distance: 5.1
type input "2.62"
click at [270, 261] on input "range" at bounding box center [284, 261] width 44 height 6
type input "12.54"
type input "2.75"
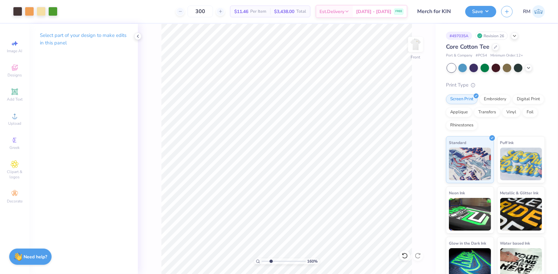
click at [271, 259] on input "range" at bounding box center [284, 261] width 44 height 6
type input "12.32"
drag, startPoint x: 272, startPoint y: 262, endPoint x: 279, endPoint y: 261, distance: 7.5
type input "4.58"
click at [279, 261] on input "range" at bounding box center [284, 261] width 44 height 6
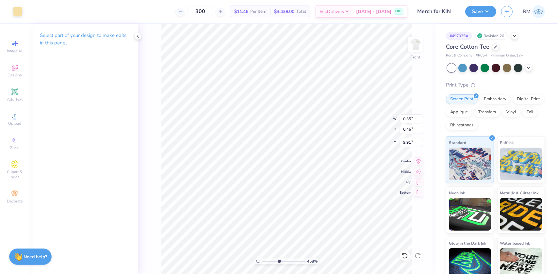
type input "0.67"
type input "0.64"
type input "9.73"
type input "0.77"
type input "0.74"
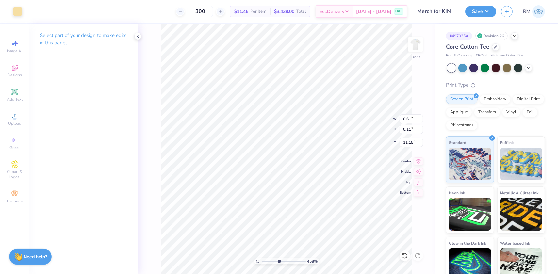
type input "10.52"
click at [282, 188] on li "Group" at bounding box center [289, 187] width 51 height 13
drag, startPoint x: 263, startPoint y: 260, endPoint x: 257, endPoint y: 257, distance: 6.1
click at [262, 258] on input "range" at bounding box center [284, 261] width 44 height 6
drag, startPoint x: 265, startPoint y: 262, endPoint x: 274, endPoint y: 259, distance: 9.5
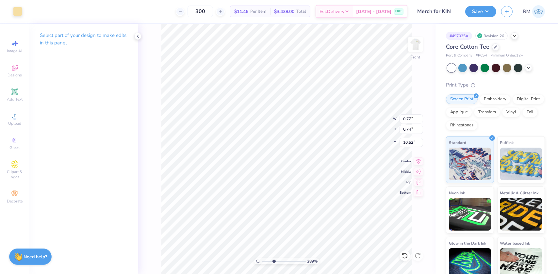
click at [274, 259] on input "range" at bounding box center [284, 261] width 44 height 6
type input "3.43"
type input "1.90"
type input "1.89"
type input "9.37"
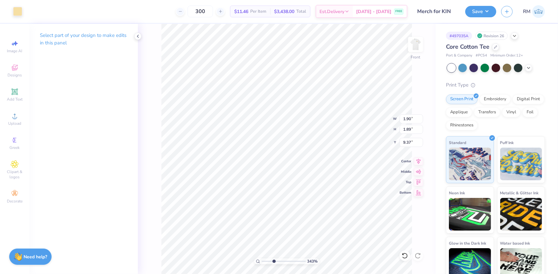
type input "3.43"
type input "1.61"
type input "2.16"
type input "9.21"
click at [407, 256] on icon at bounding box center [405, 256] width 7 height 7
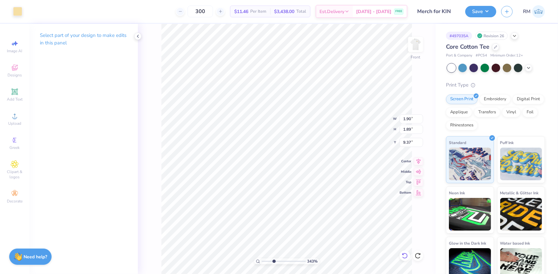
type input "3.43"
type input "1.60"
type input "2.17"
type input "9.21"
type input "3.43"
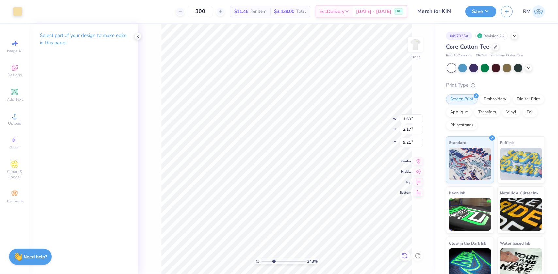
type input "9.30"
click at [232, 202] on li "Ungroup" at bounding box center [241, 202] width 51 height 13
drag, startPoint x: 263, startPoint y: 260, endPoint x: 257, endPoint y: 261, distance: 6.1
click at [262, 261] on input "range" at bounding box center [284, 261] width 44 height 6
drag, startPoint x: 257, startPoint y: 261, endPoint x: 268, endPoint y: 262, distance: 10.9
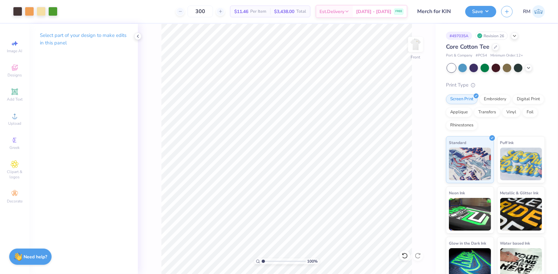
click at [268, 262] on div "100 %" at bounding box center [286, 261] width 65 height 6
drag, startPoint x: 263, startPoint y: 261, endPoint x: 275, endPoint y: 261, distance: 12.1
click at [275, 261] on input "range" at bounding box center [284, 261] width 44 height 6
type input "3.77"
type input "9.34"
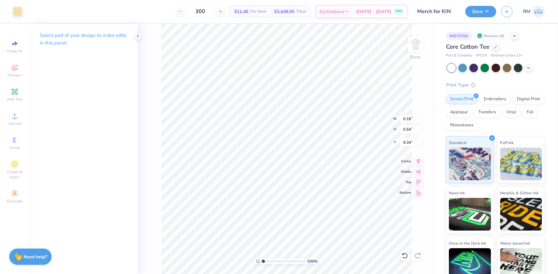
drag, startPoint x: 274, startPoint y: 260, endPoint x: 262, endPoint y: 261, distance: 12.4
type input "1"
click at [262, 261] on input "range" at bounding box center [284, 261] width 44 height 6
click at [318, 199] on li "Group" at bounding box center [328, 202] width 51 height 13
click at [412, 116] on input "12.10" at bounding box center [412, 118] width 24 height 9
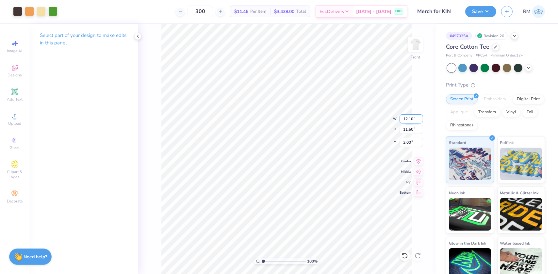
click at [412, 116] on input "12.10" at bounding box center [412, 118] width 24 height 9
click at [408, 141] on input "3.00" at bounding box center [412, 142] width 24 height 9
click at [403, 116] on input "12.10" at bounding box center [412, 118] width 24 height 9
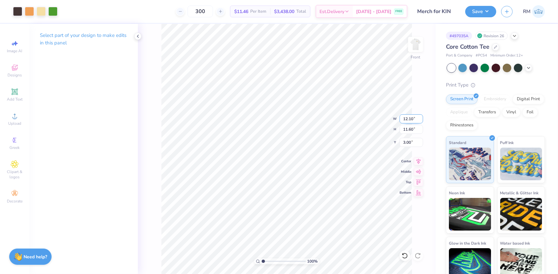
click at [403, 116] on input "12.10" at bounding box center [412, 118] width 24 height 9
type input "12.00"
type input "11.50"
click at [409, 142] on input "3.05" at bounding box center [412, 142] width 24 height 9
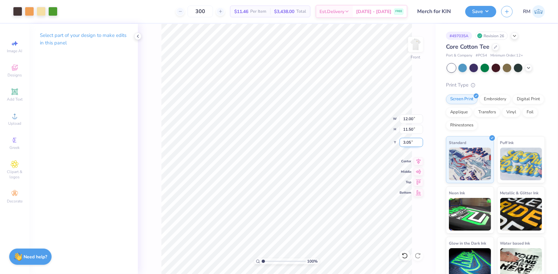
click at [409, 142] on input "3.05" at bounding box center [412, 142] width 24 height 9
type input "3.00"
click at [418, 36] on img at bounding box center [416, 44] width 26 height 26
click at [413, 48] on img at bounding box center [416, 44] width 26 height 26
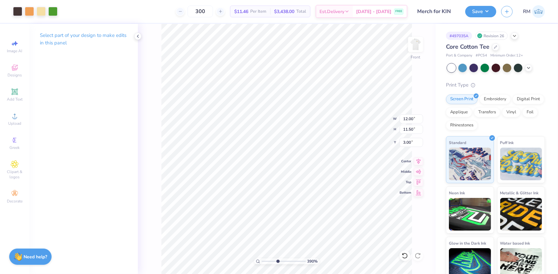
drag, startPoint x: 263, startPoint y: 261, endPoint x: 278, endPoint y: 258, distance: 15.6
click at [278, 260] on input "range" at bounding box center [284, 261] width 44 height 6
drag, startPoint x: 277, startPoint y: 261, endPoint x: 283, endPoint y: 259, distance: 6.6
click at [283, 259] on input "range" at bounding box center [284, 261] width 44 height 6
drag, startPoint x: 282, startPoint y: 261, endPoint x: 261, endPoint y: 258, distance: 21.1
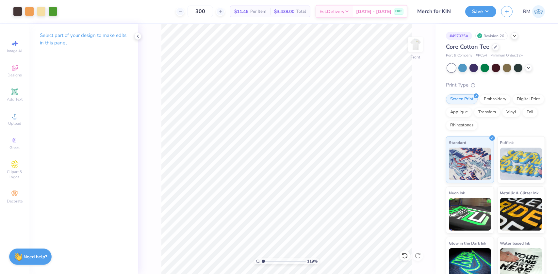
type input "1"
click at [262, 258] on input "range" at bounding box center [284, 261] width 44 height 6
click at [481, 12] on button "Save" at bounding box center [480, 10] width 31 height 11
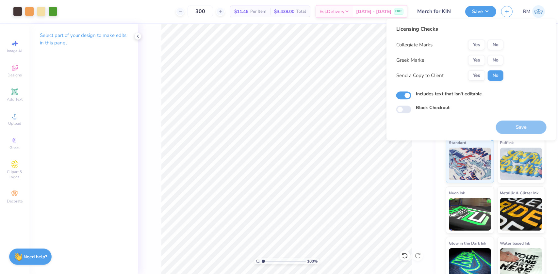
click at [494, 50] on div "Collegiate Marks Yes No Greek Marks Yes No Send a Copy to Client Yes No" at bounding box center [449, 60] width 107 height 41
click at [494, 46] on button "No" at bounding box center [496, 45] width 16 height 10
click at [495, 61] on button "No" at bounding box center [496, 60] width 16 height 10
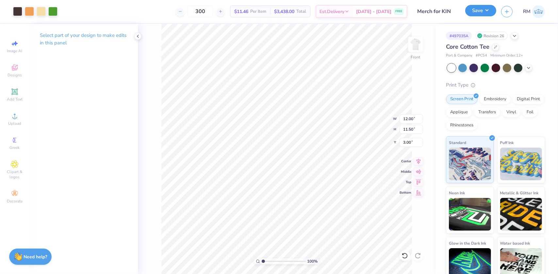
click at [487, 12] on button "Save" at bounding box center [480, 10] width 31 height 11
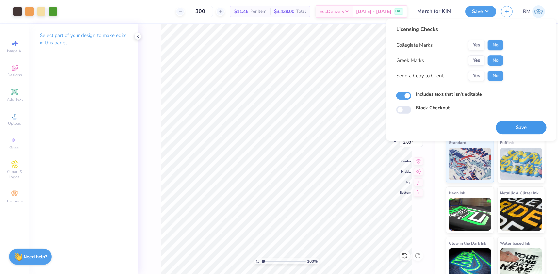
click at [516, 125] on button "Save" at bounding box center [521, 127] width 51 height 13
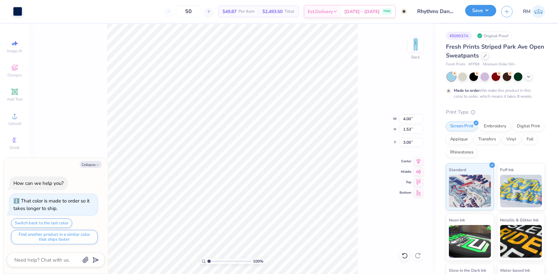
click at [485, 8] on button "Save" at bounding box center [480, 10] width 31 height 11
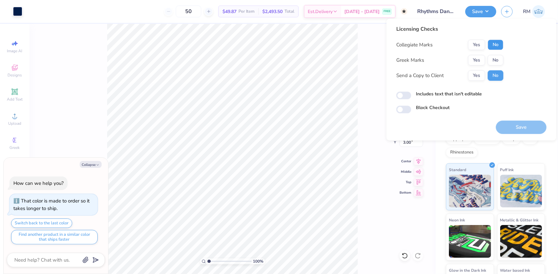
click at [497, 49] on button "No" at bounding box center [496, 45] width 16 height 10
click at [496, 59] on button "No" at bounding box center [496, 60] width 16 height 10
click at [514, 128] on button "Save" at bounding box center [521, 127] width 51 height 13
type textarea "x"
